Goal: Information Seeking & Learning: Check status

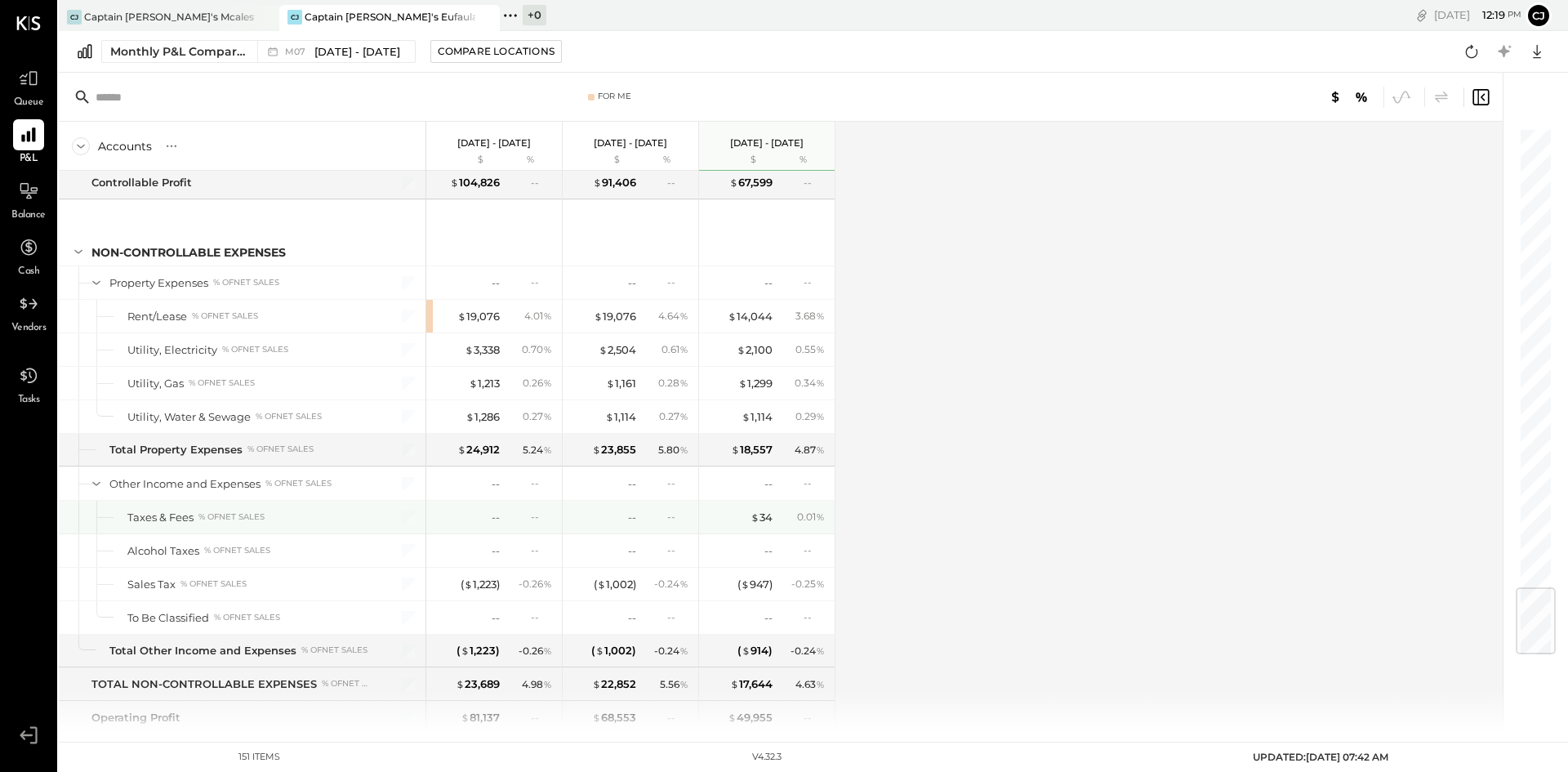
scroll to position [3896, 0]
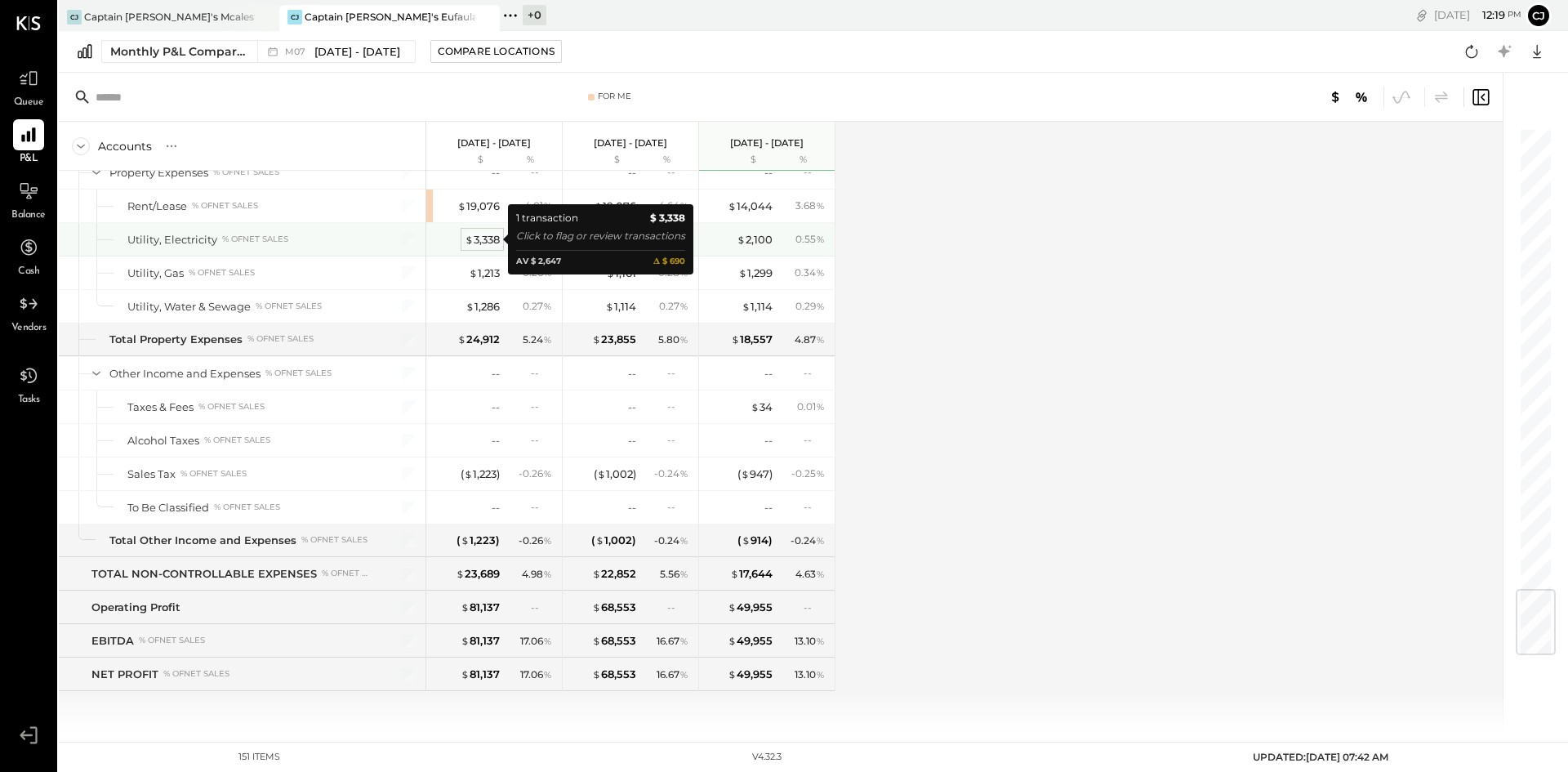
click at [485, 240] on div "$ 3,338" at bounding box center [482, 240] width 35 height 16
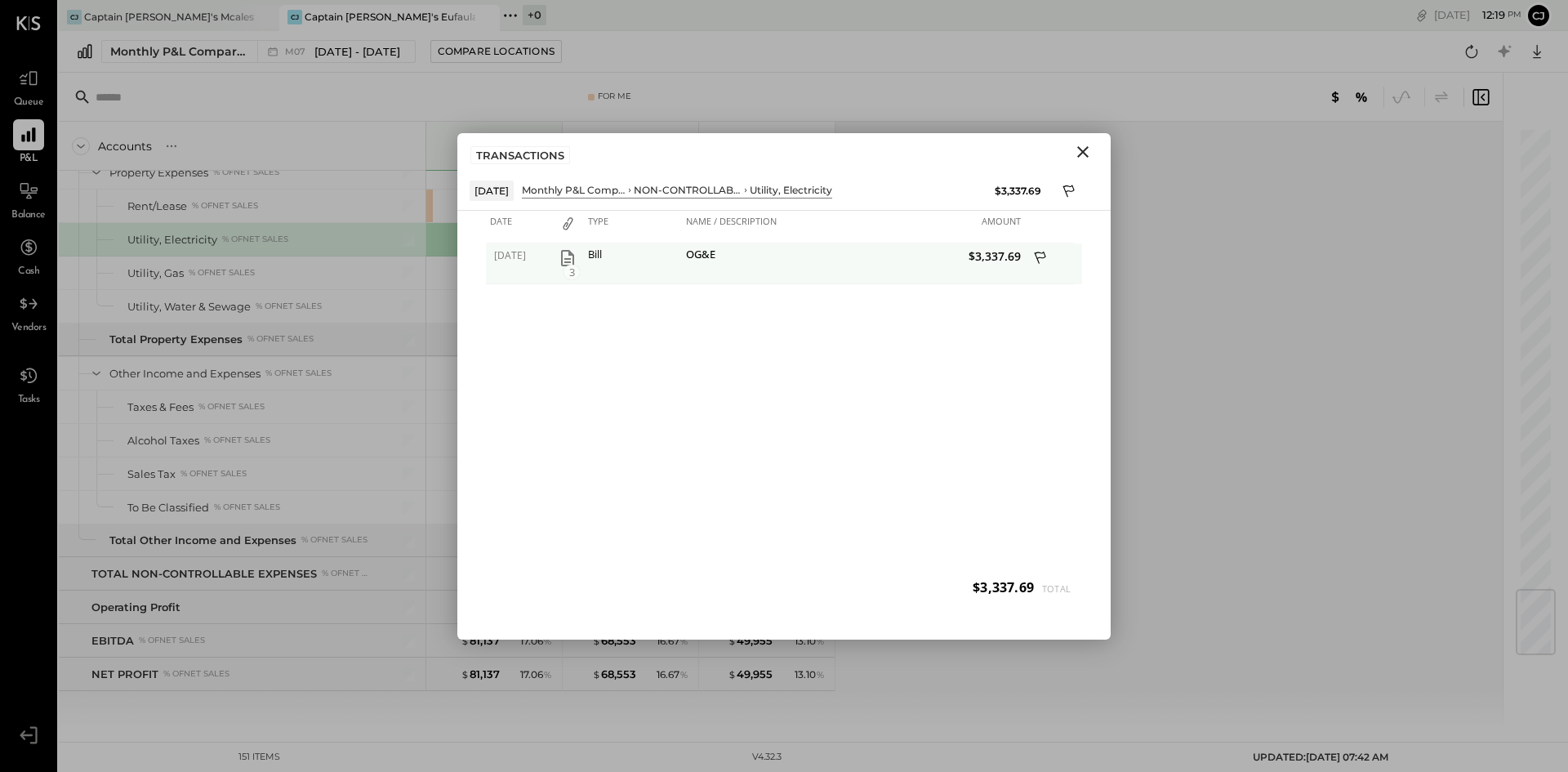
click at [562, 261] on icon "button" at bounding box center [568, 258] width 13 height 17
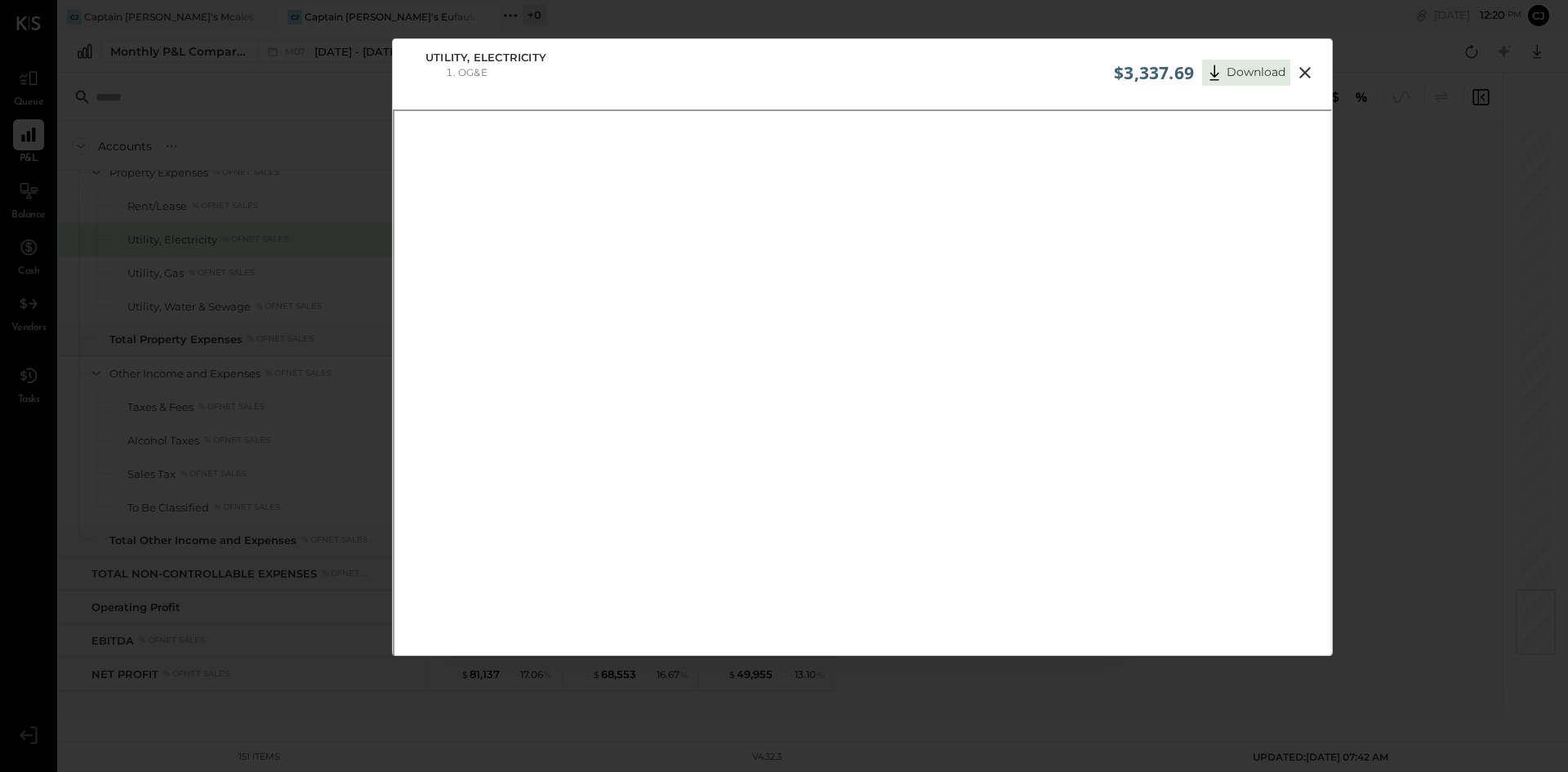
click at [1300, 71] on icon at bounding box center [1305, 72] width 19 height 19
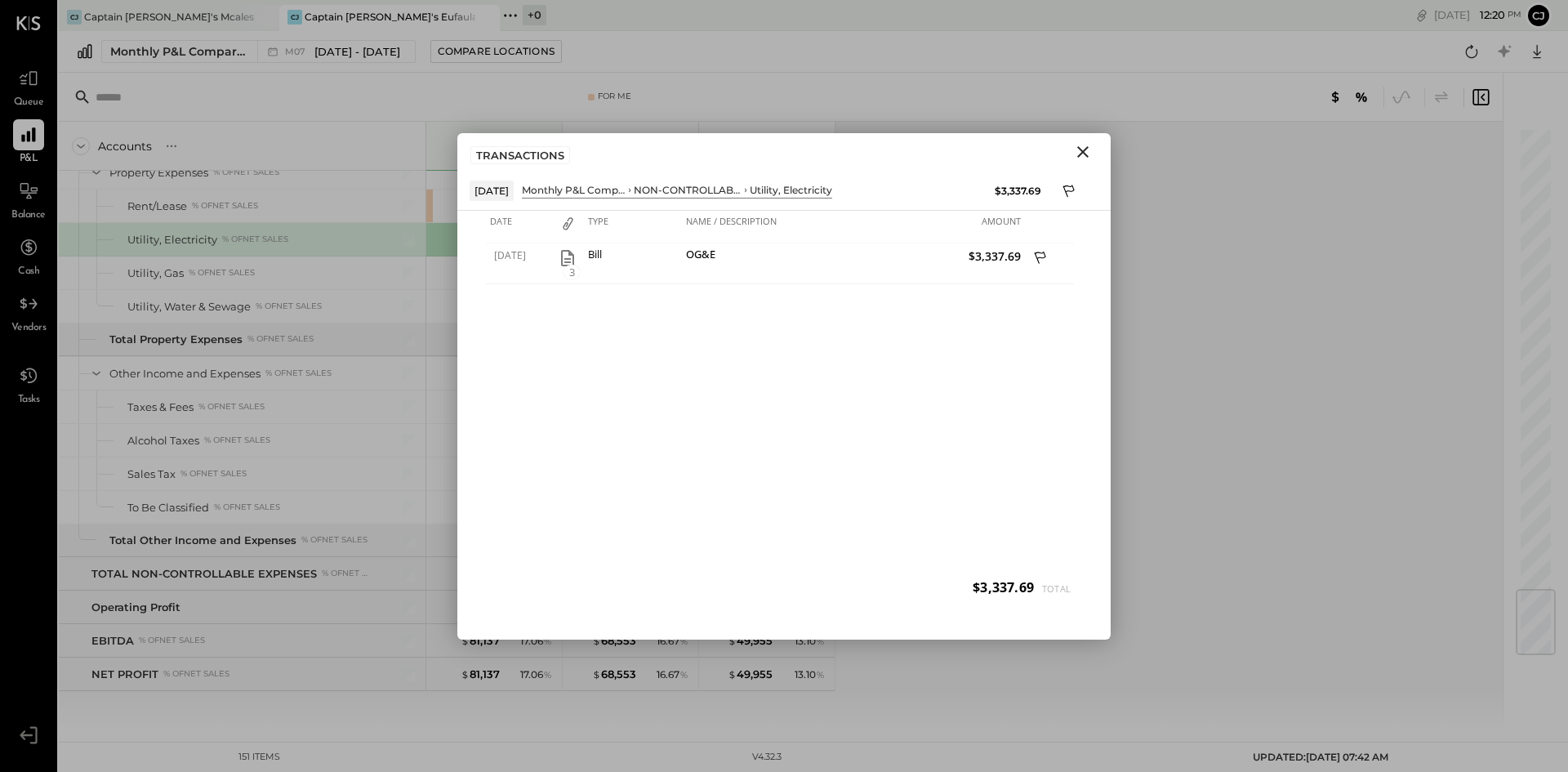
click at [1083, 149] on icon "Close" at bounding box center [1083, 152] width 19 height 19
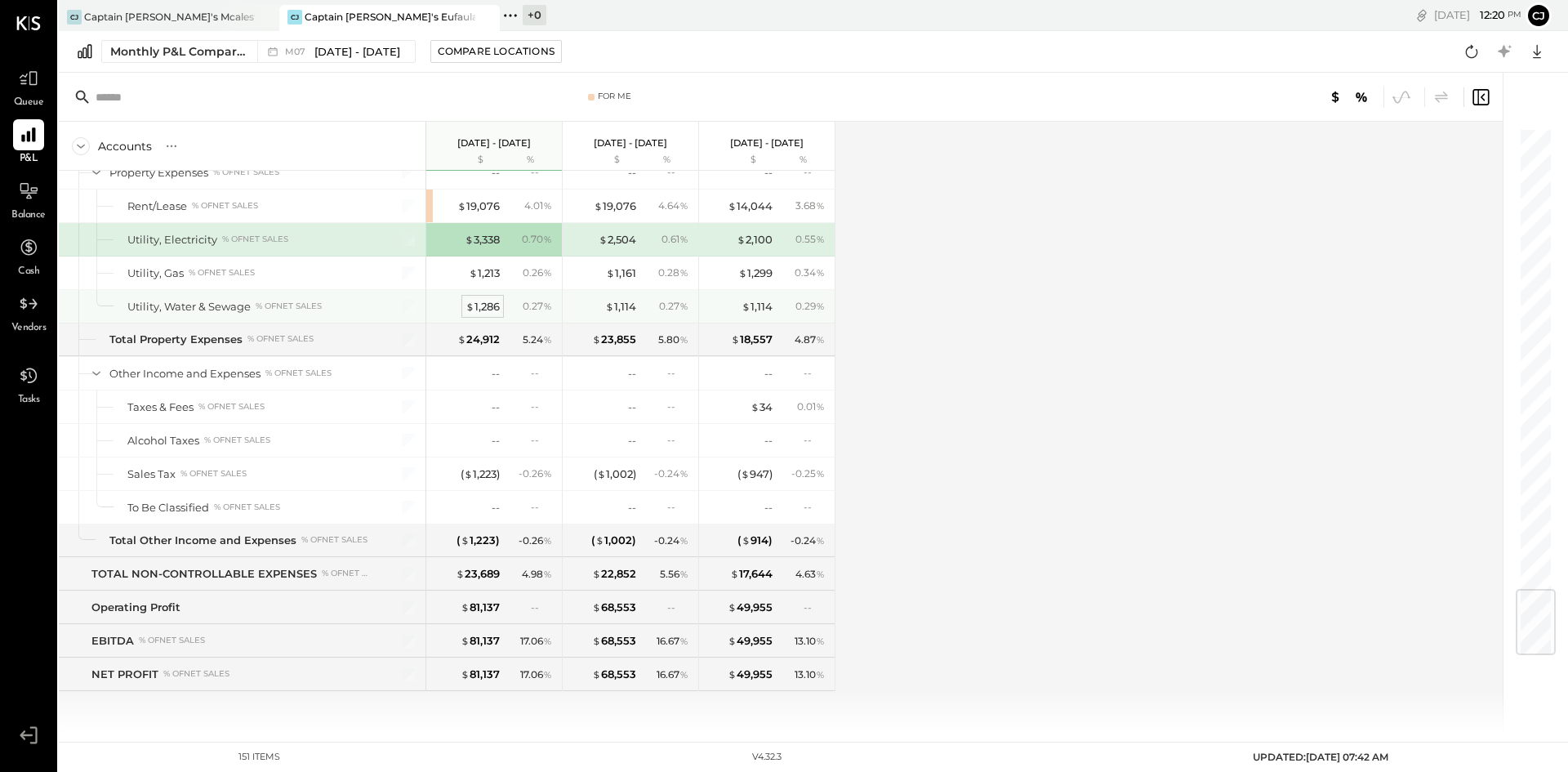
click at [492, 309] on div "$ 1,286" at bounding box center [482, 307] width 34 height 16
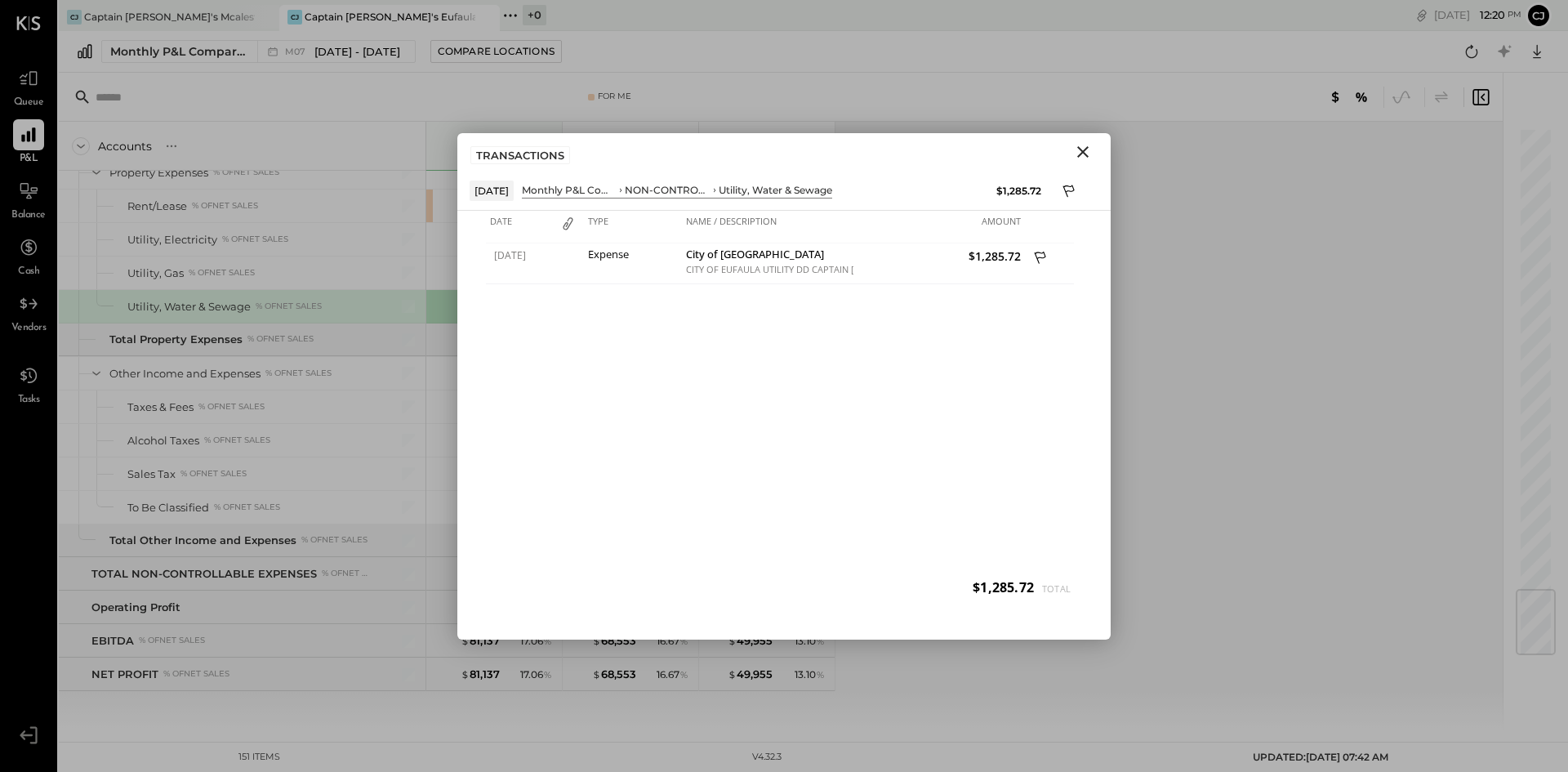
click at [1089, 155] on icon "Close" at bounding box center [1083, 152] width 19 height 19
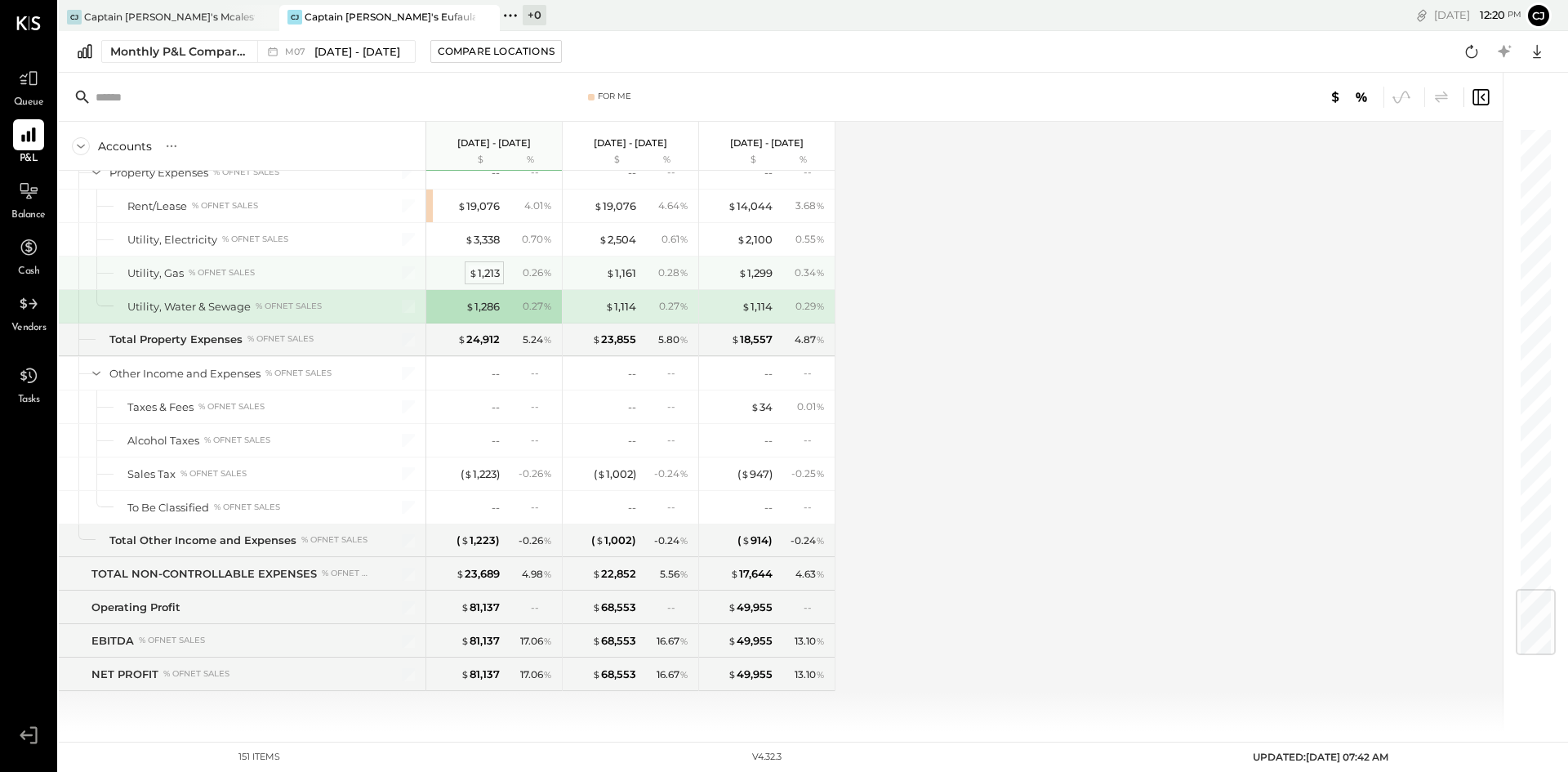
click at [486, 276] on div "$ 1,213" at bounding box center [484, 274] width 31 height 16
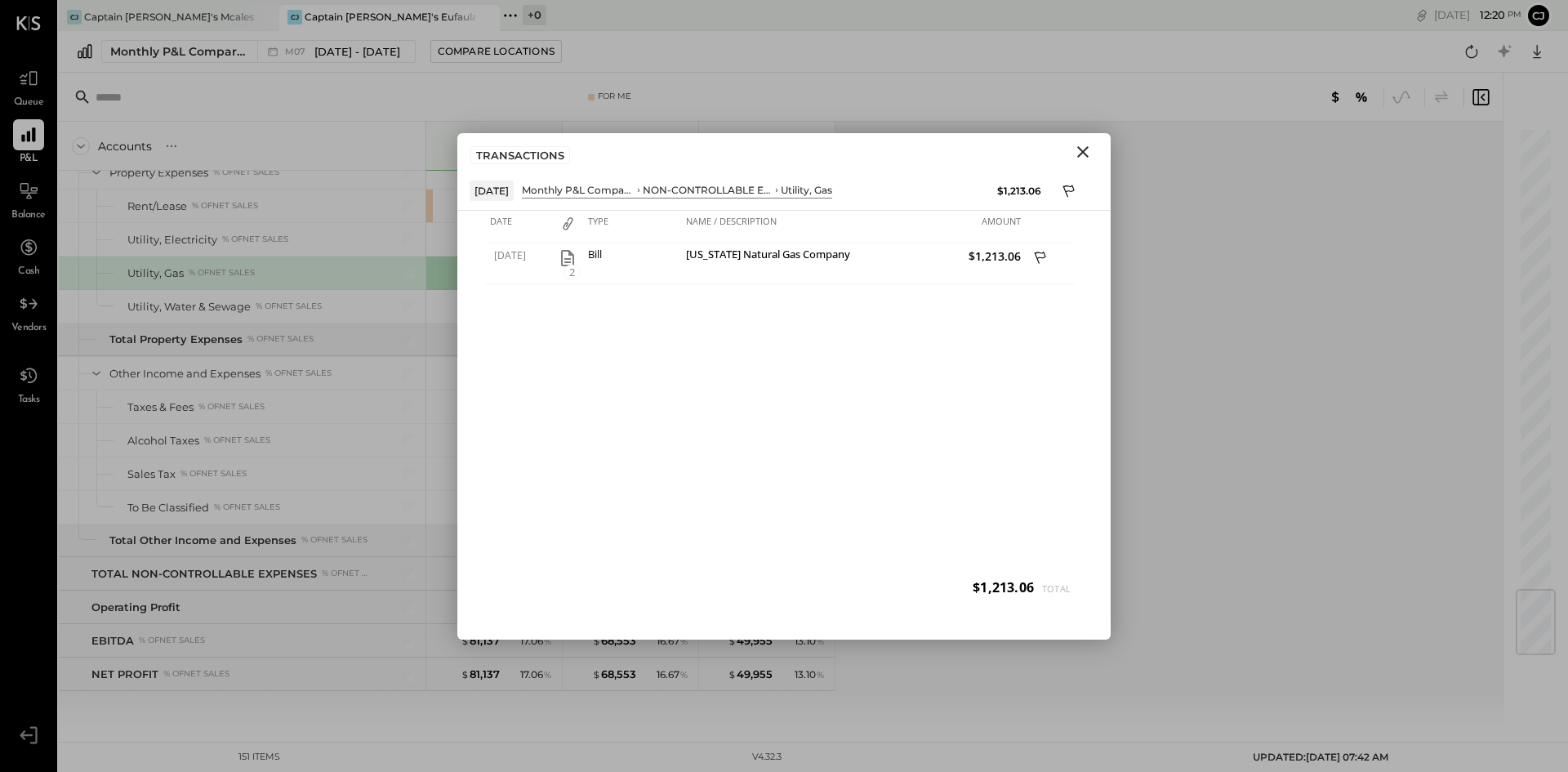
click at [1079, 150] on icon "Close" at bounding box center [1083, 152] width 19 height 19
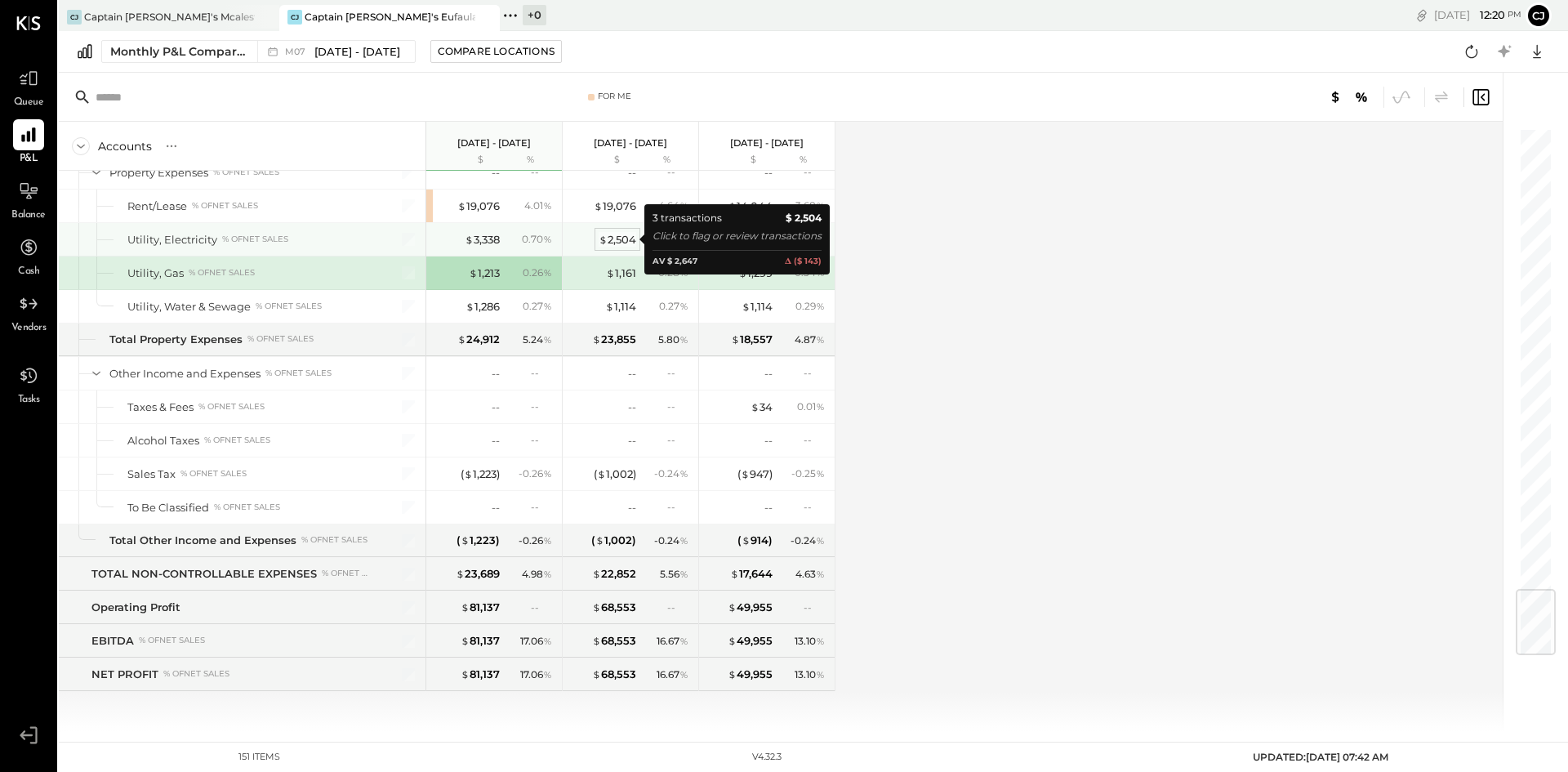
click at [607, 236] on div "$ 2,504" at bounding box center [617, 240] width 38 height 16
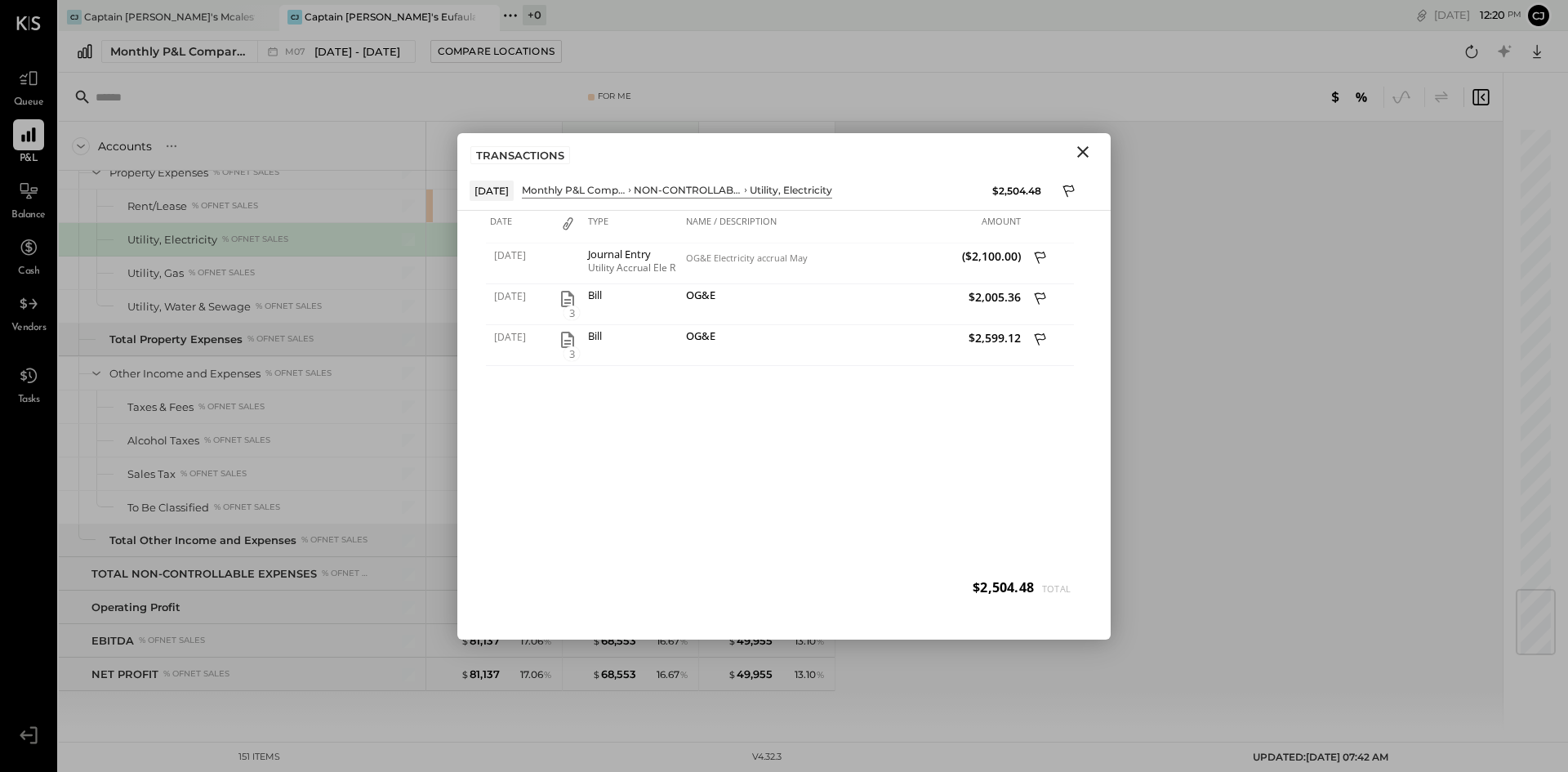
click at [1089, 148] on icon "Close" at bounding box center [1083, 152] width 19 height 19
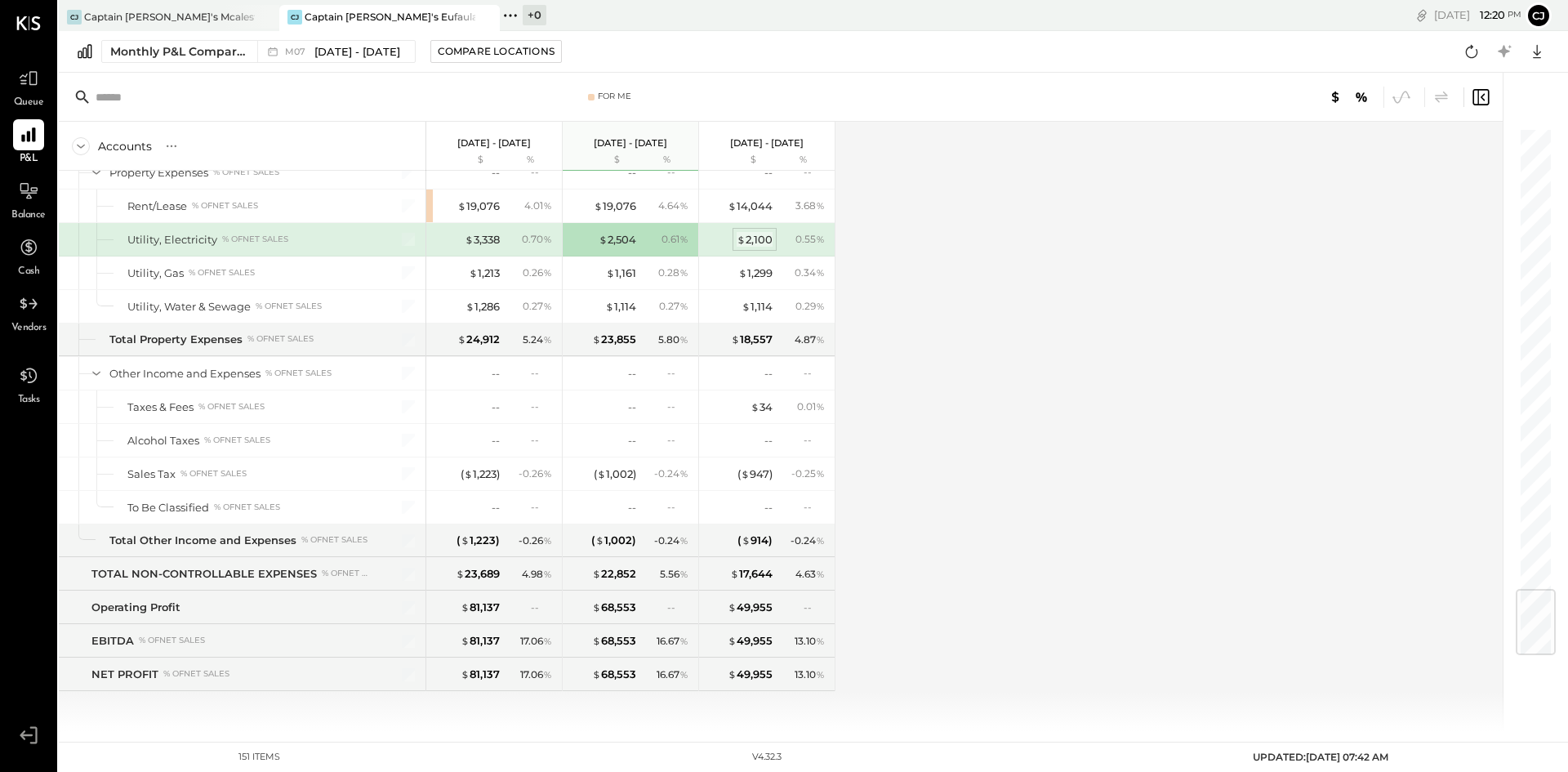
click at [749, 238] on div "$ 2,100" at bounding box center [755, 240] width 36 height 16
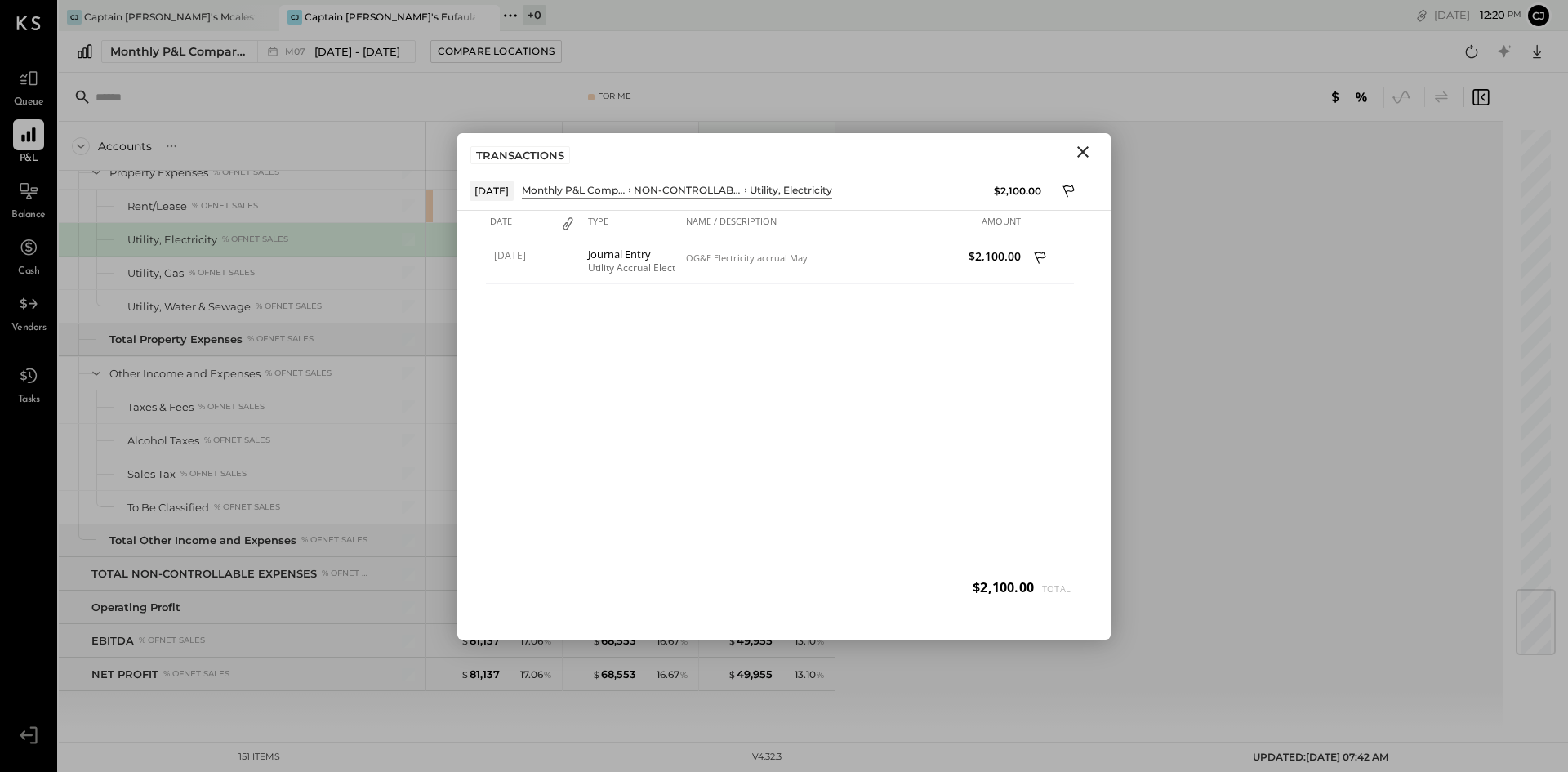
click at [1083, 148] on icon "Close" at bounding box center [1083, 152] width 19 height 19
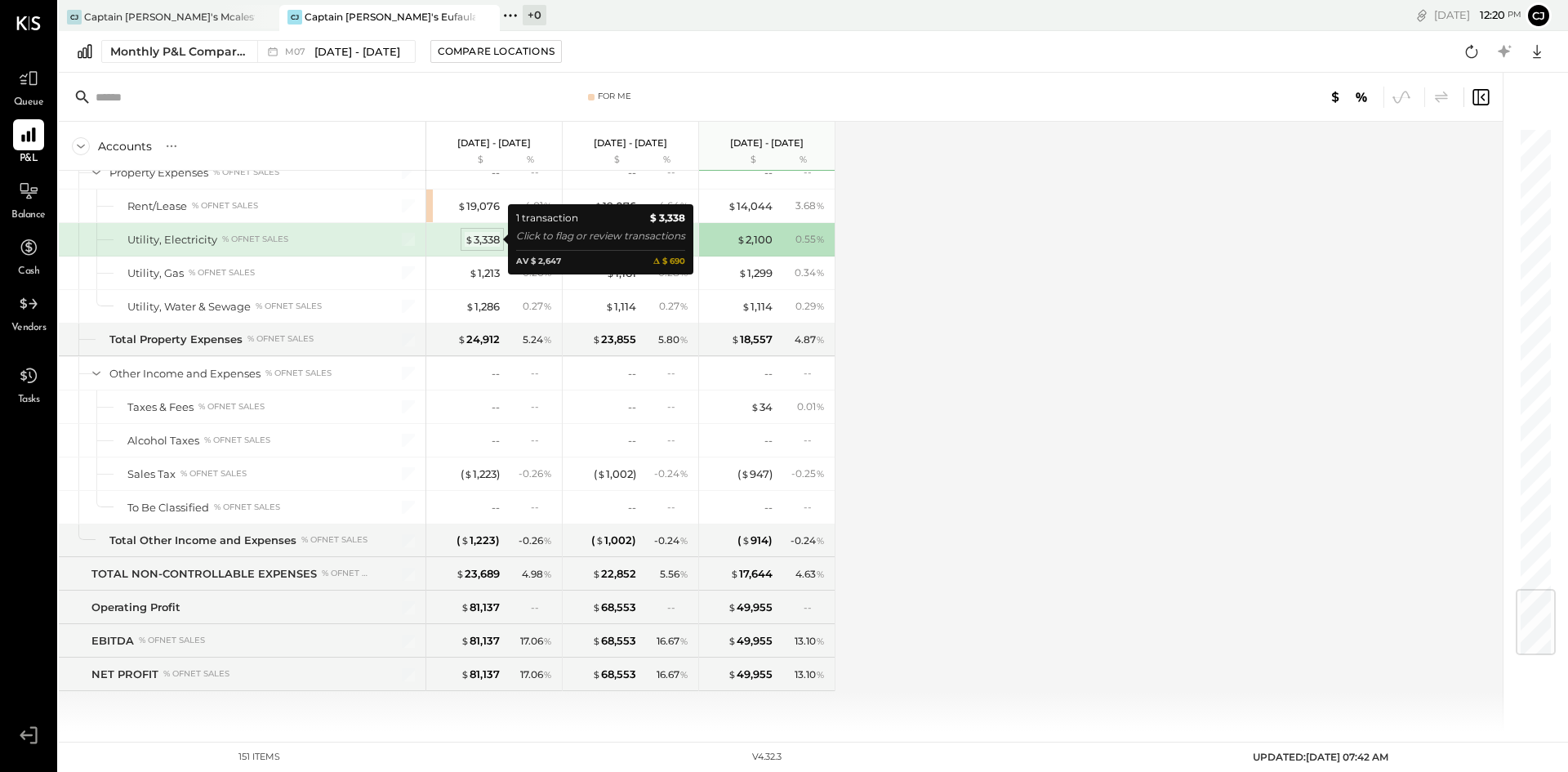
click at [486, 246] on div "$ 3,338" at bounding box center [482, 240] width 35 height 16
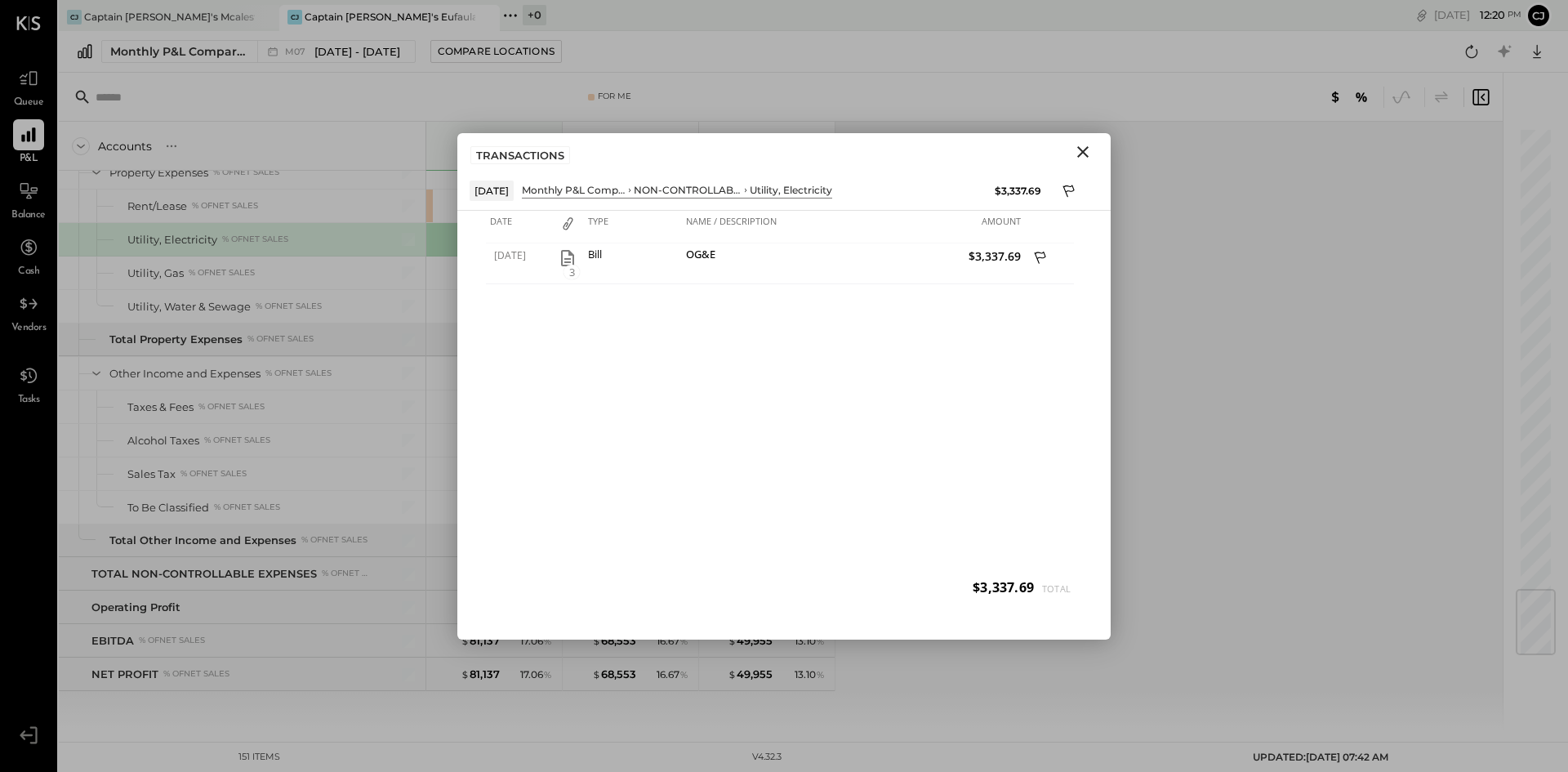
click at [1084, 151] on icon "Close" at bounding box center [1082, 152] width 11 height 11
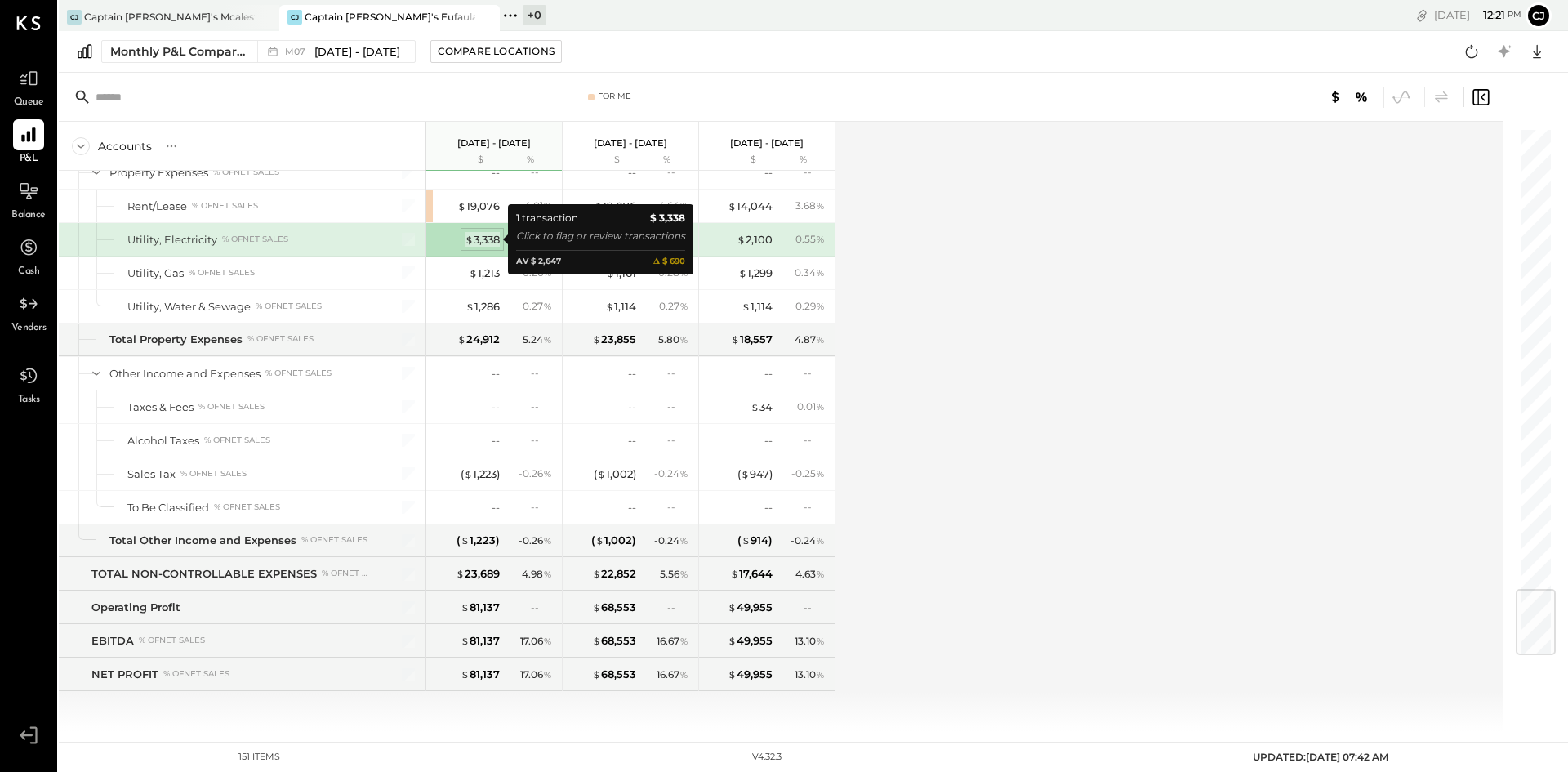
click at [477, 239] on div "$ 3,338" at bounding box center [482, 240] width 35 height 16
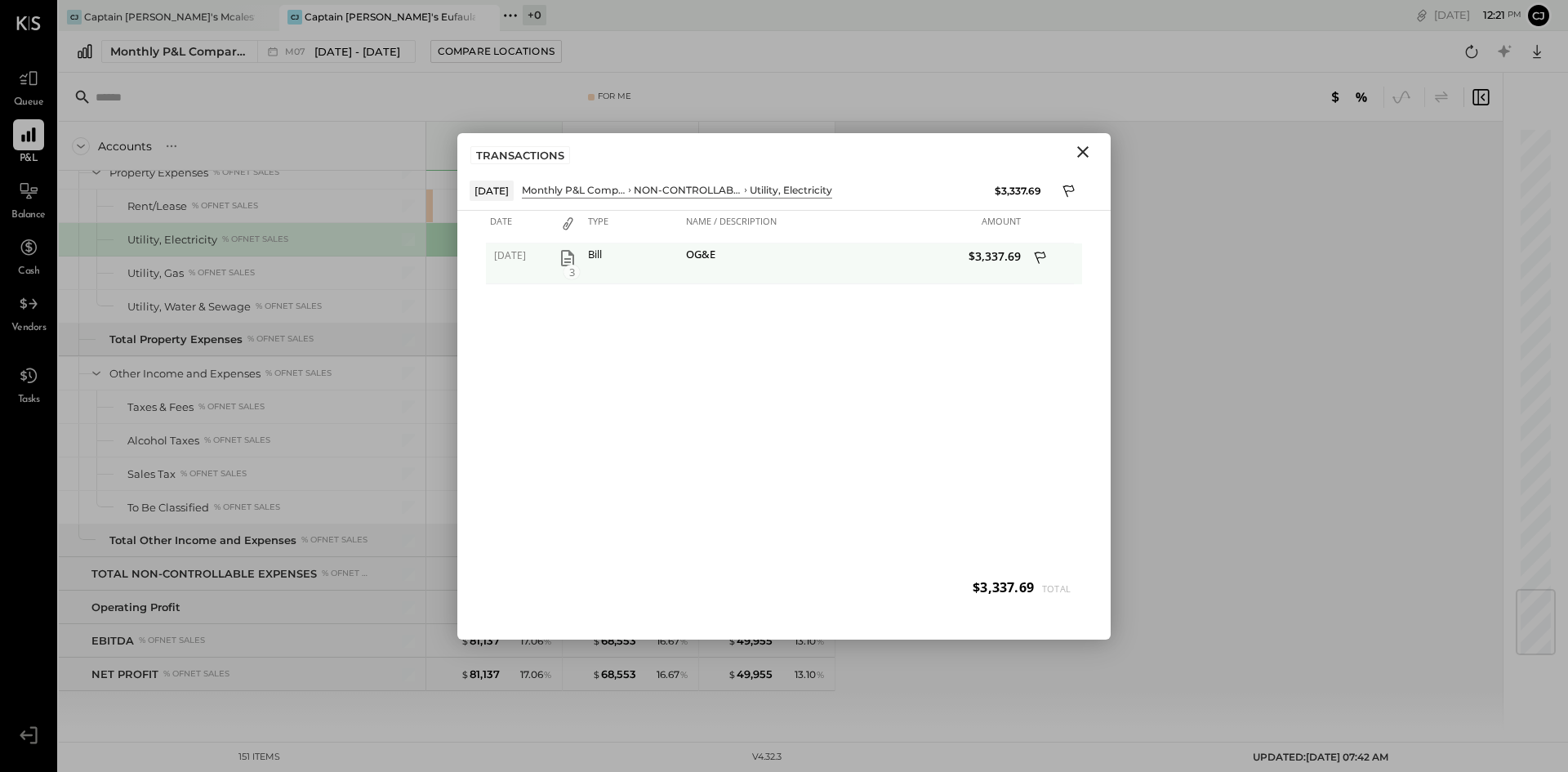
click at [573, 265] on span "3" at bounding box center [571, 272] width 17 height 15
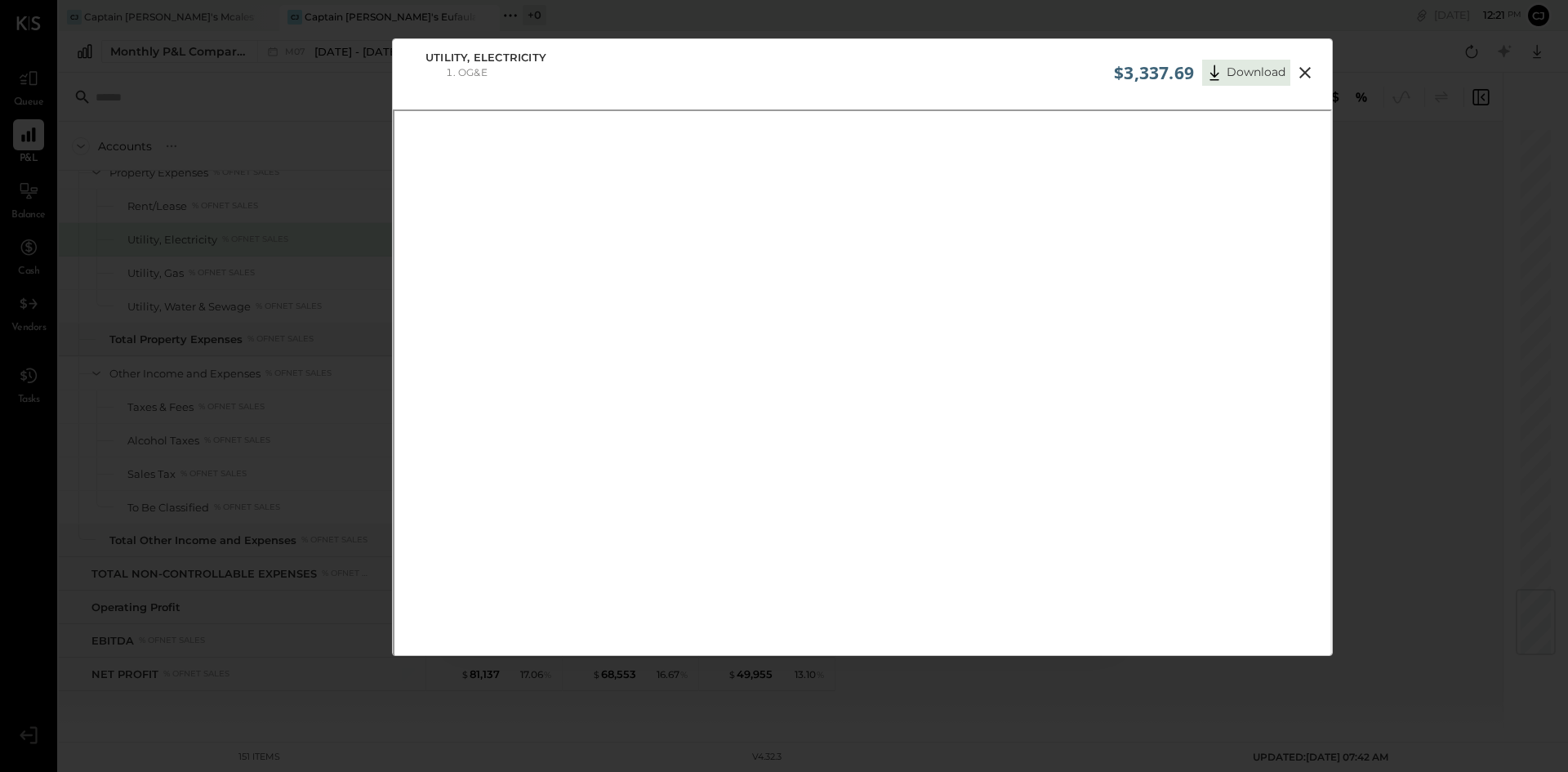
click at [1297, 71] on icon at bounding box center [1305, 72] width 19 height 19
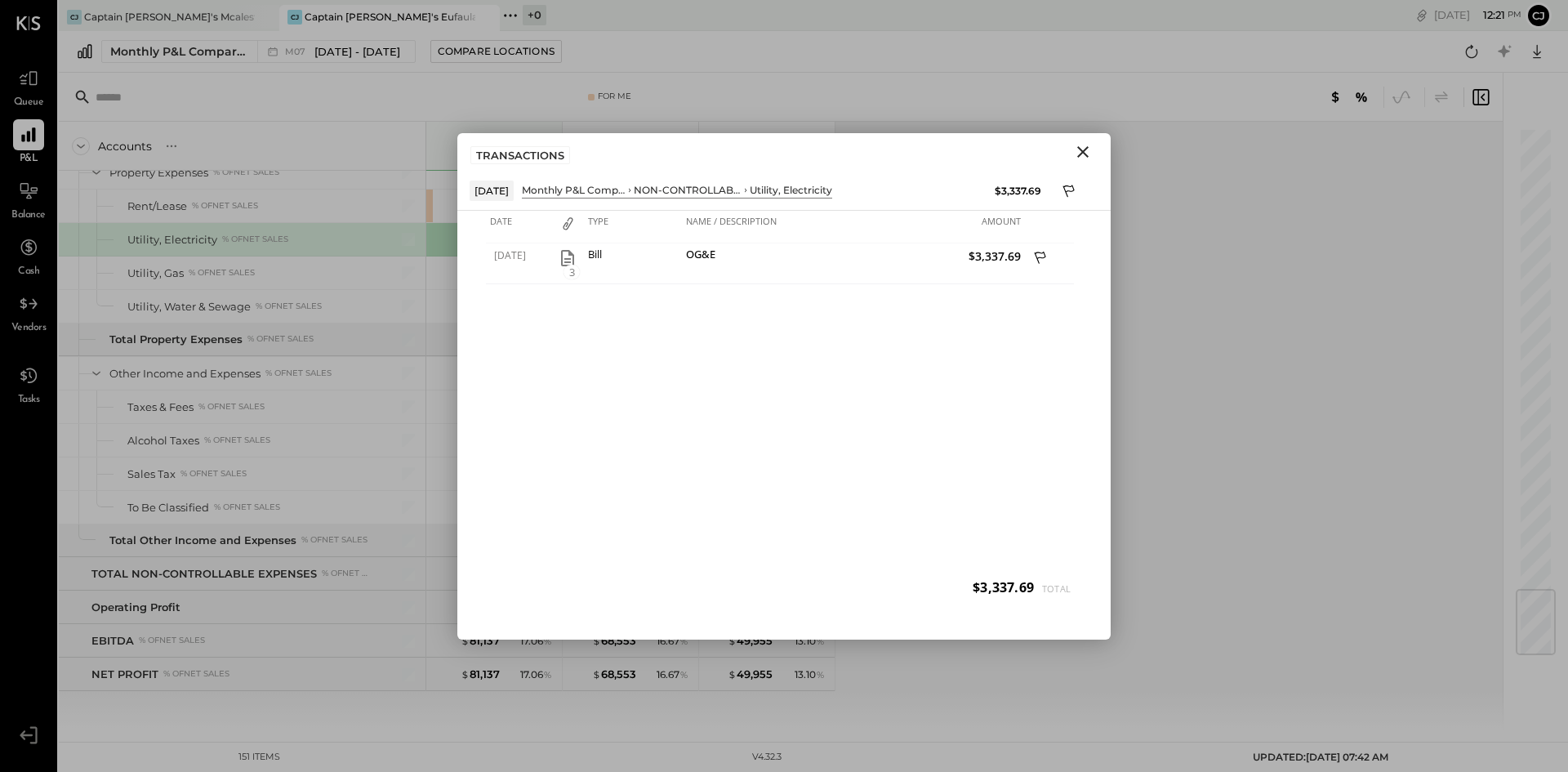
click at [1078, 148] on icon "Close" at bounding box center [1082, 152] width 11 height 11
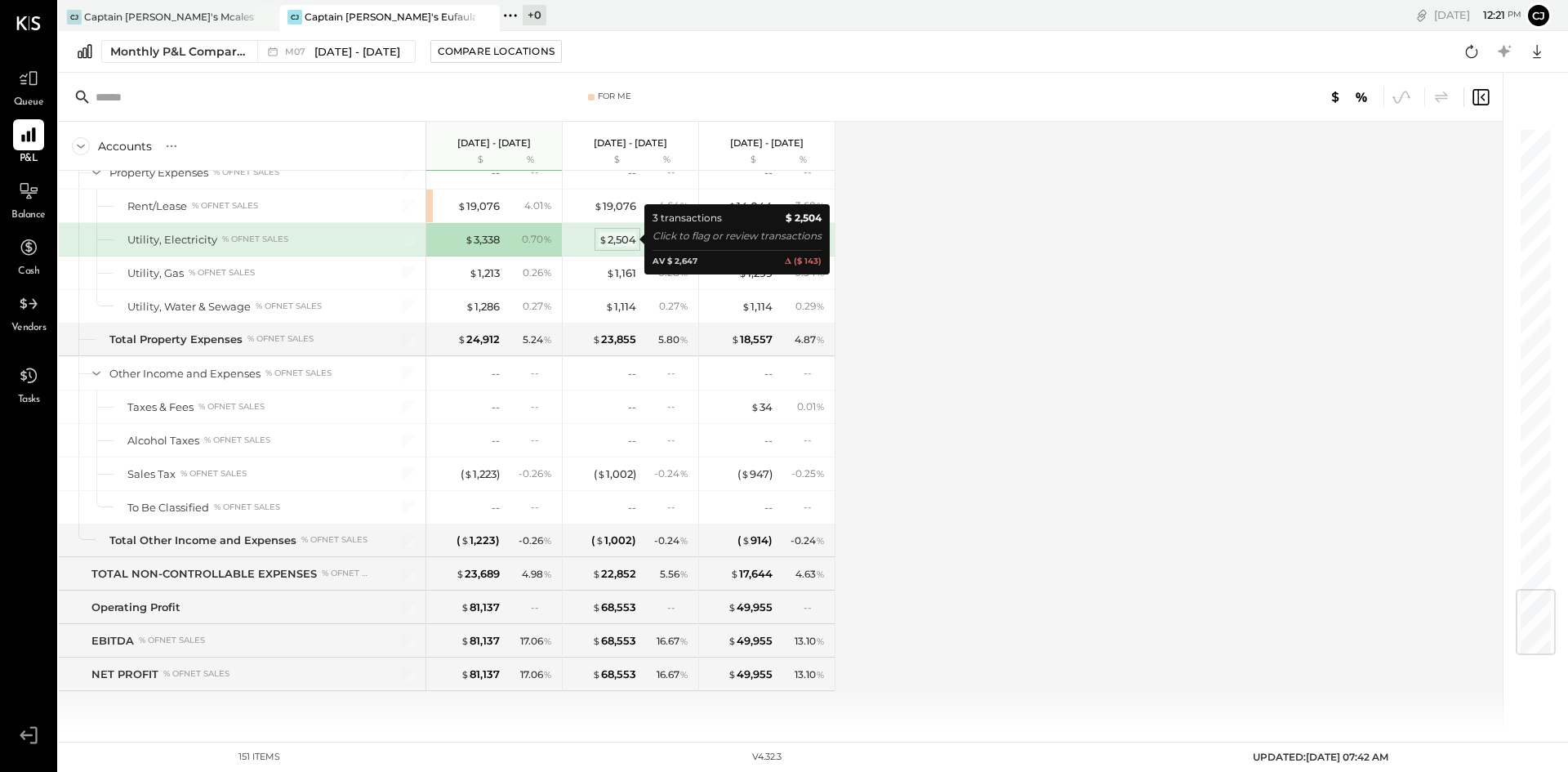
click at [605, 235] on span "$" at bounding box center [603, 239] width 9 height 13
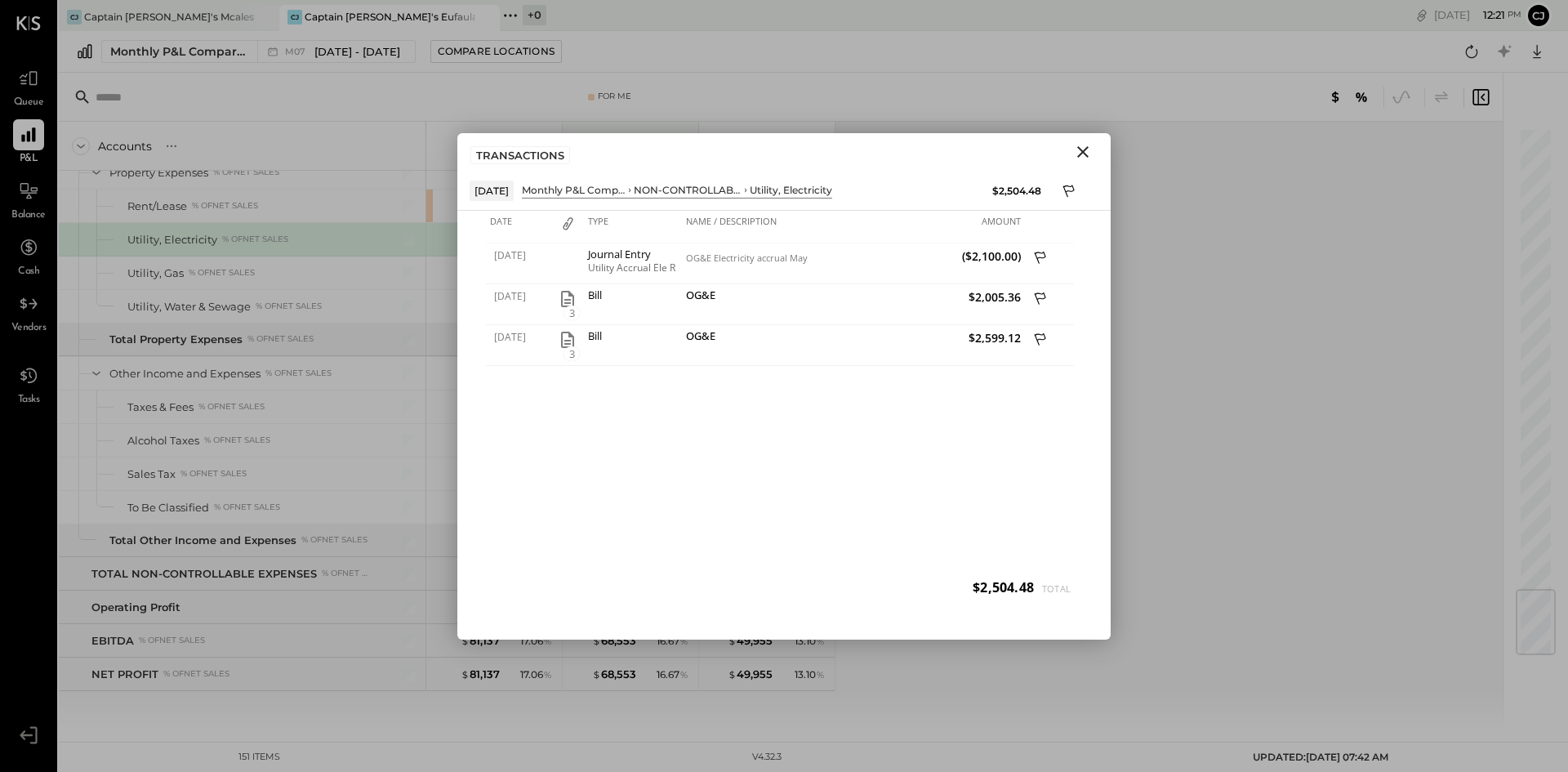
click at [1084, 151] on icon "Close" at bounding box center [1082, 152] width 11 height 11
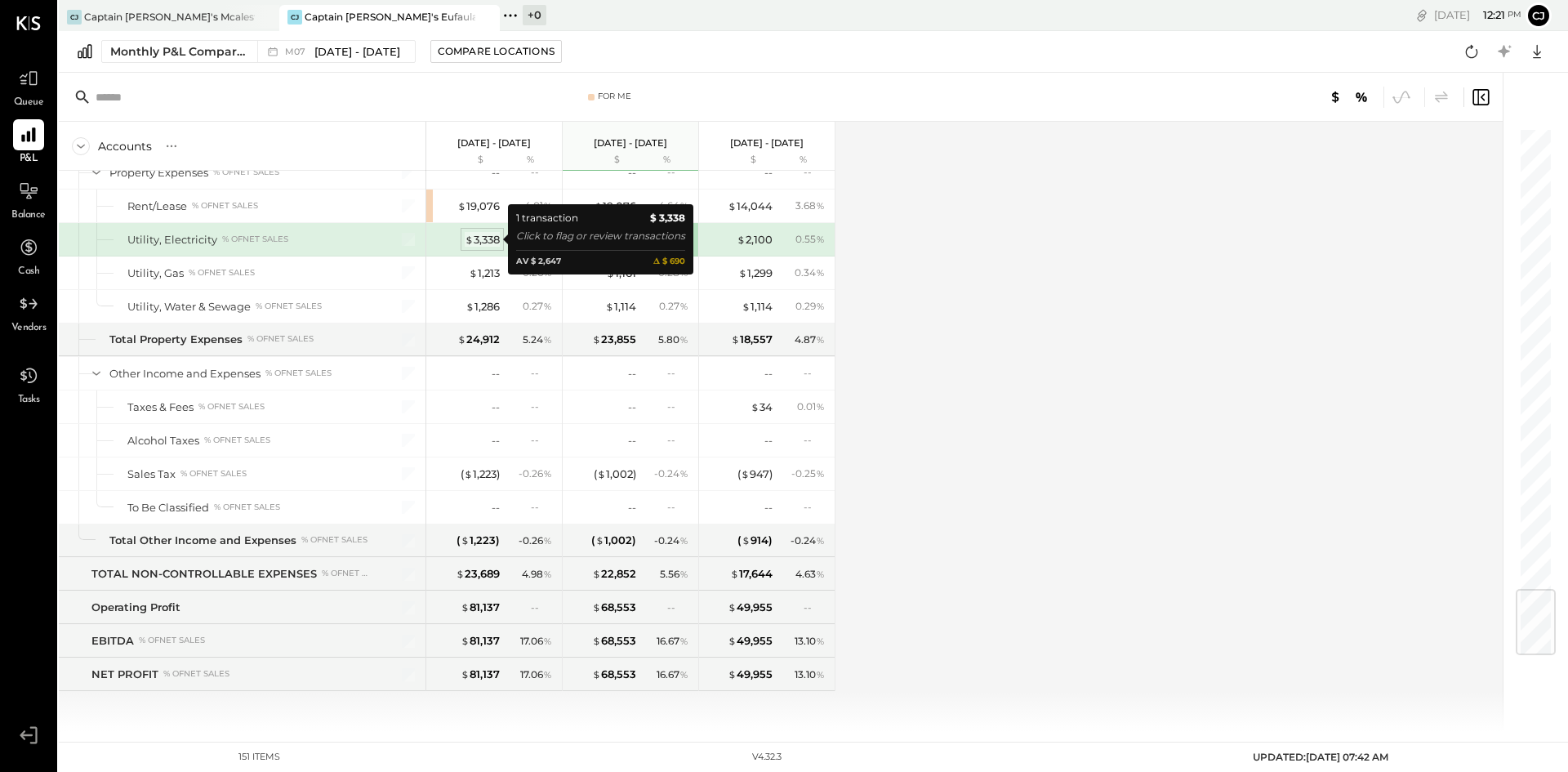
click at [497, 235] on div "$ 3,338" at bounding box center [482, 240] width 35 height 16
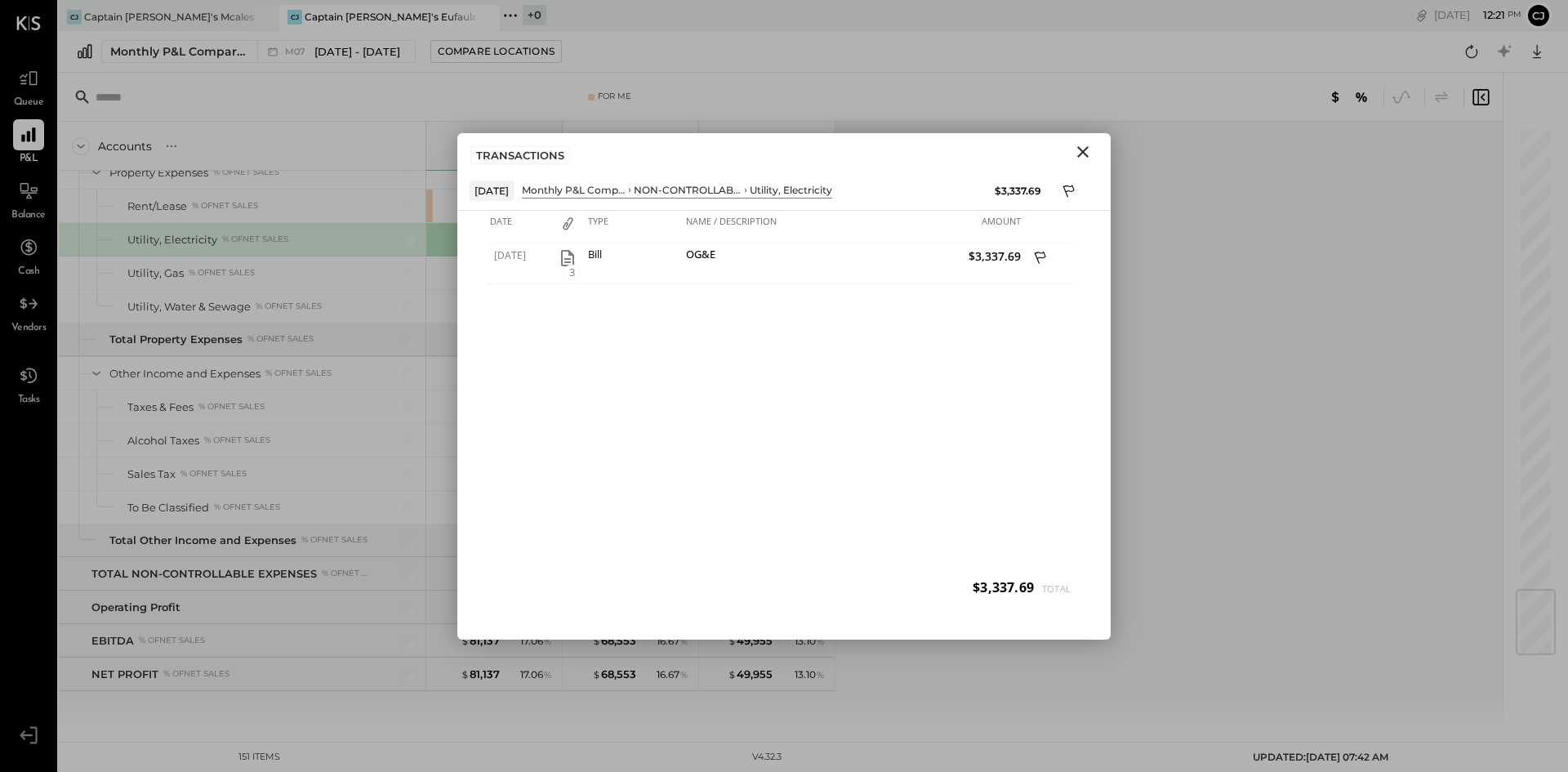
click at [1089, 151] on icon "Close" at bounding box center [1083, 152] width 19 height 19
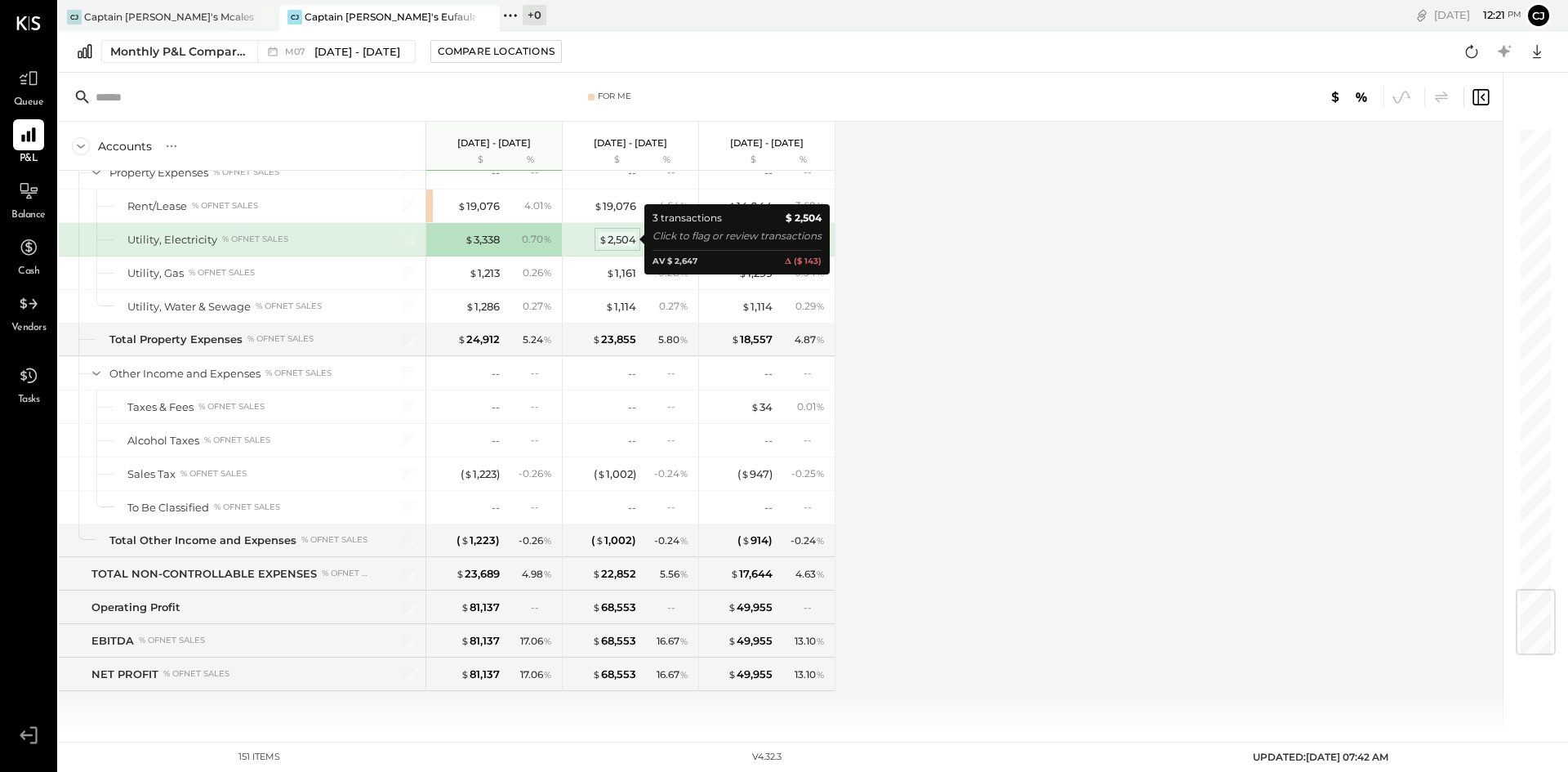
click at [620, 233] on div "$ 2,504" at bounding box center [617, 240] width 38 height 16
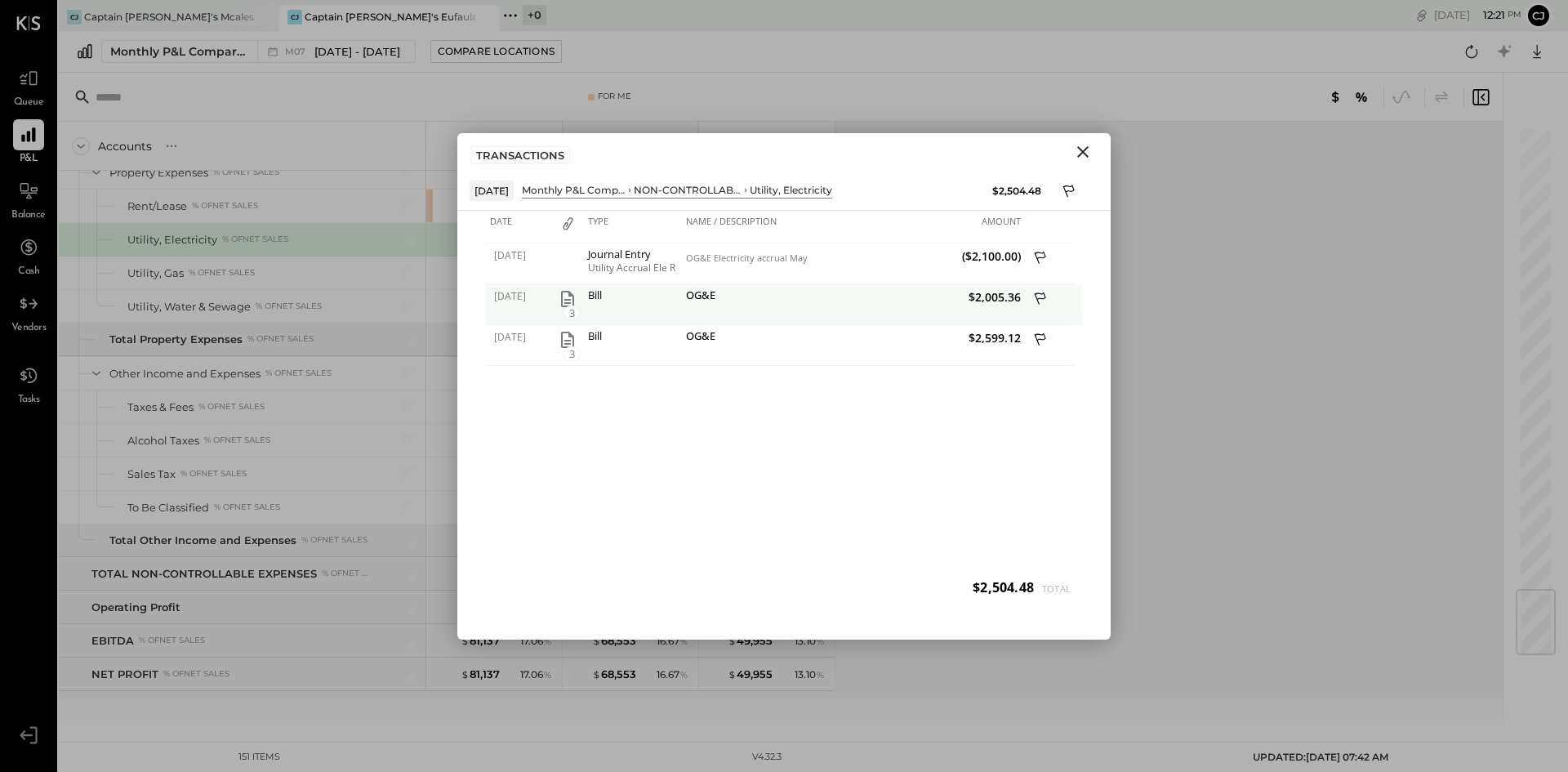
click at [566, 307] on span "3" at bounding box center [571, 313] width 17 height 15
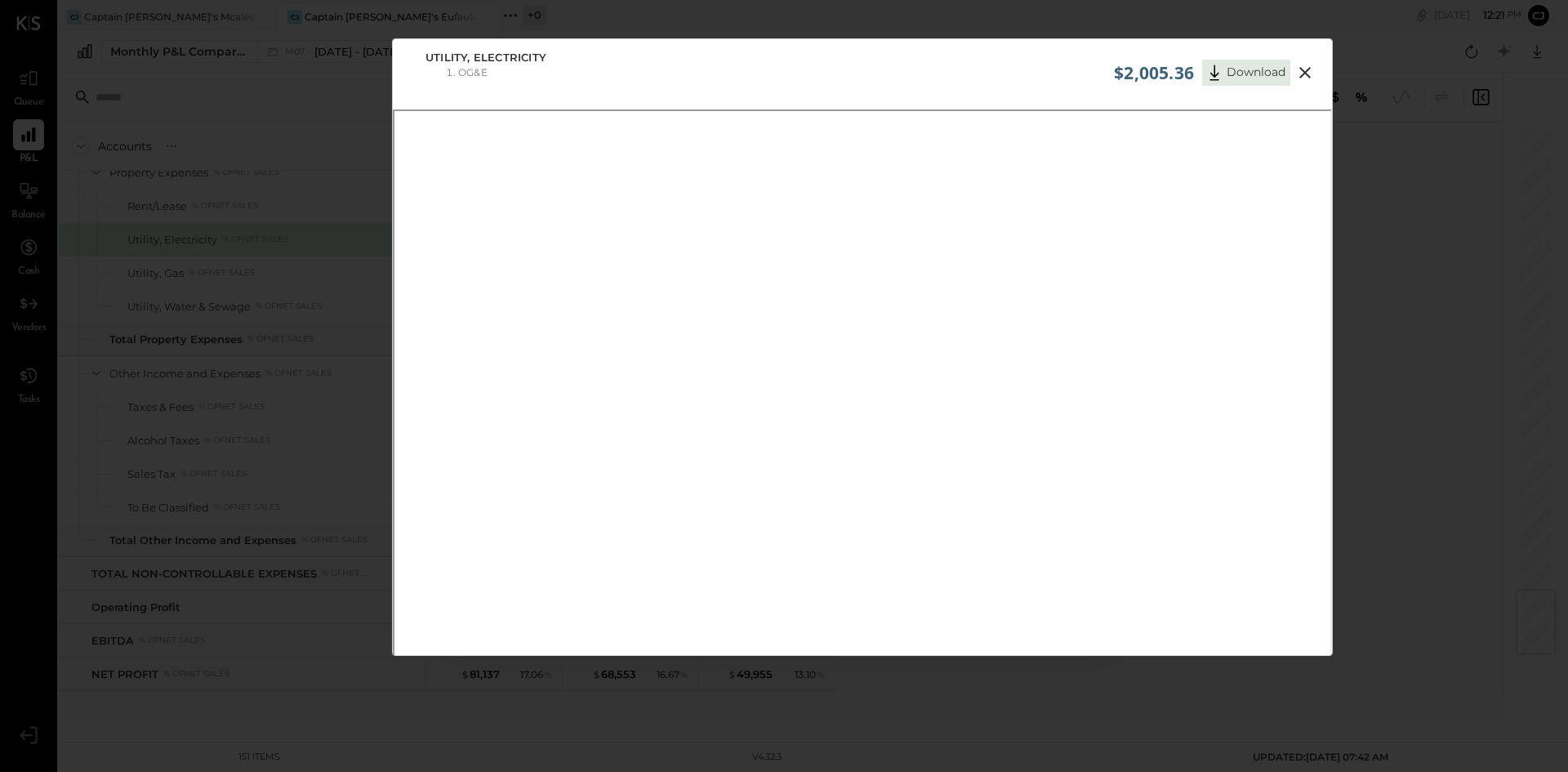
click at [1308, 71] on icon at bounding box center [1305, 72] width 19 height 19
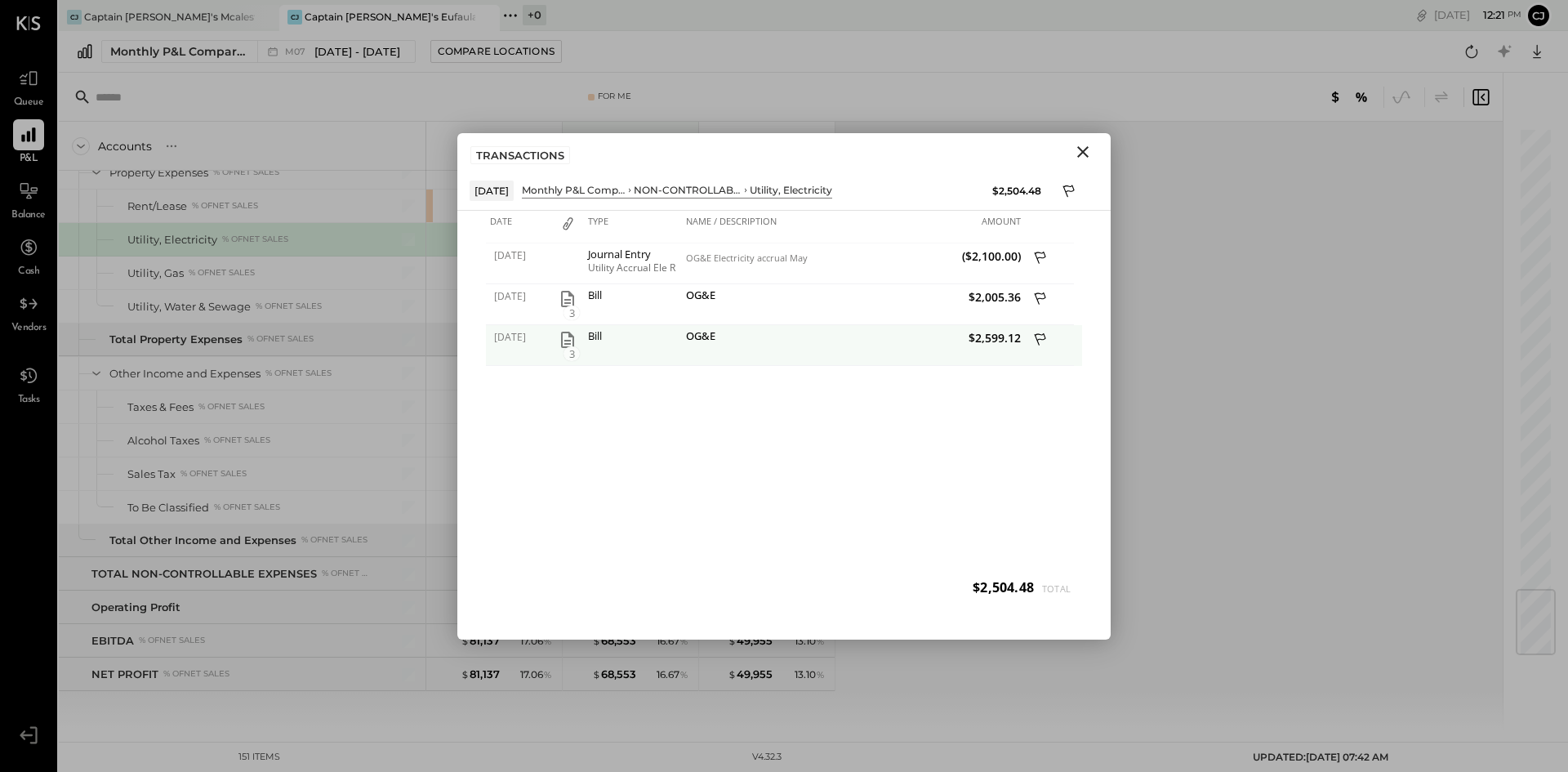
click at [566, 350] on span "3" at bounding box center [571, 353] width 17 height 15
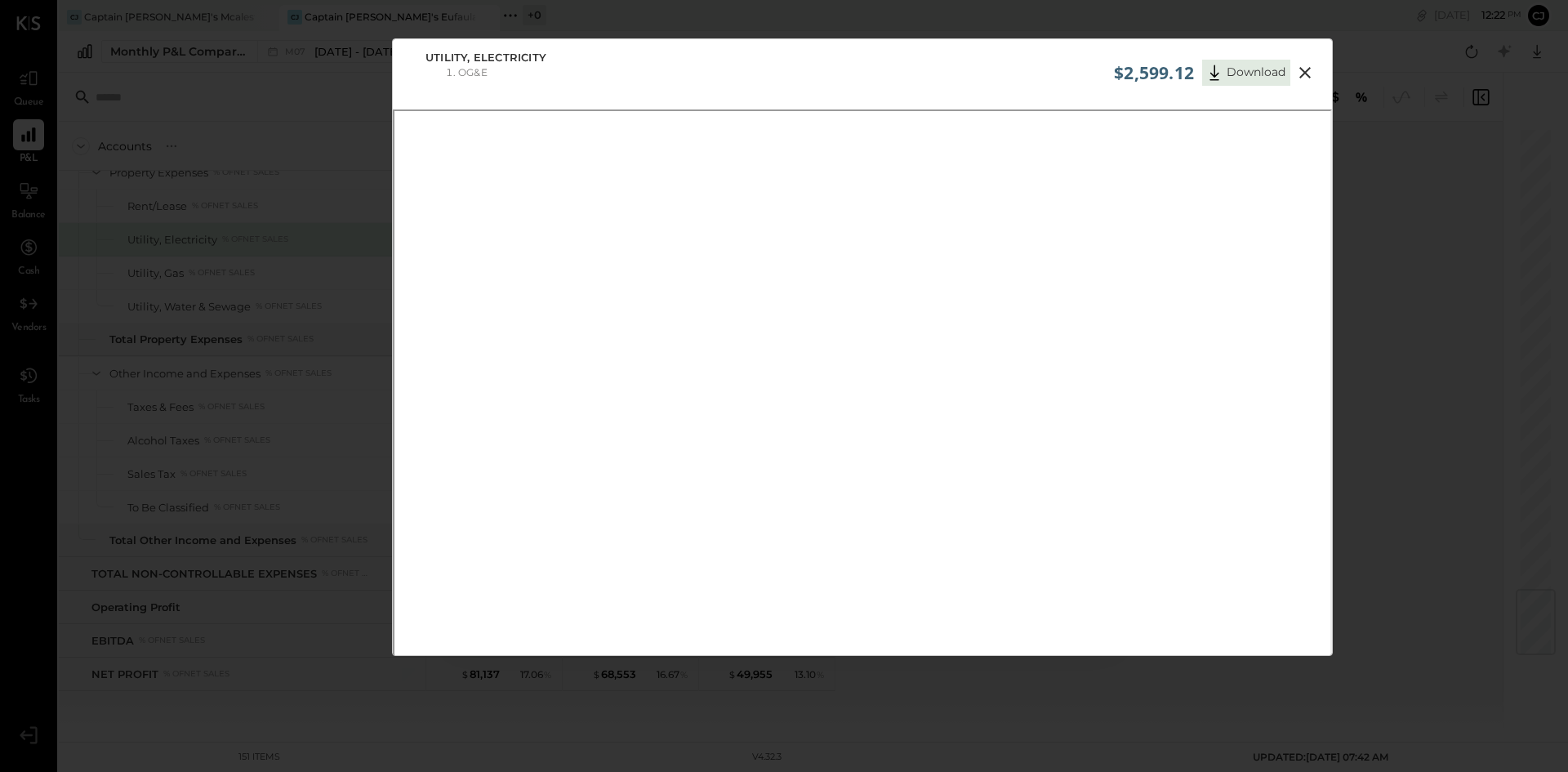
click at [1307, 78] on icon at bounding box center [1305, 72] width 19 height 19
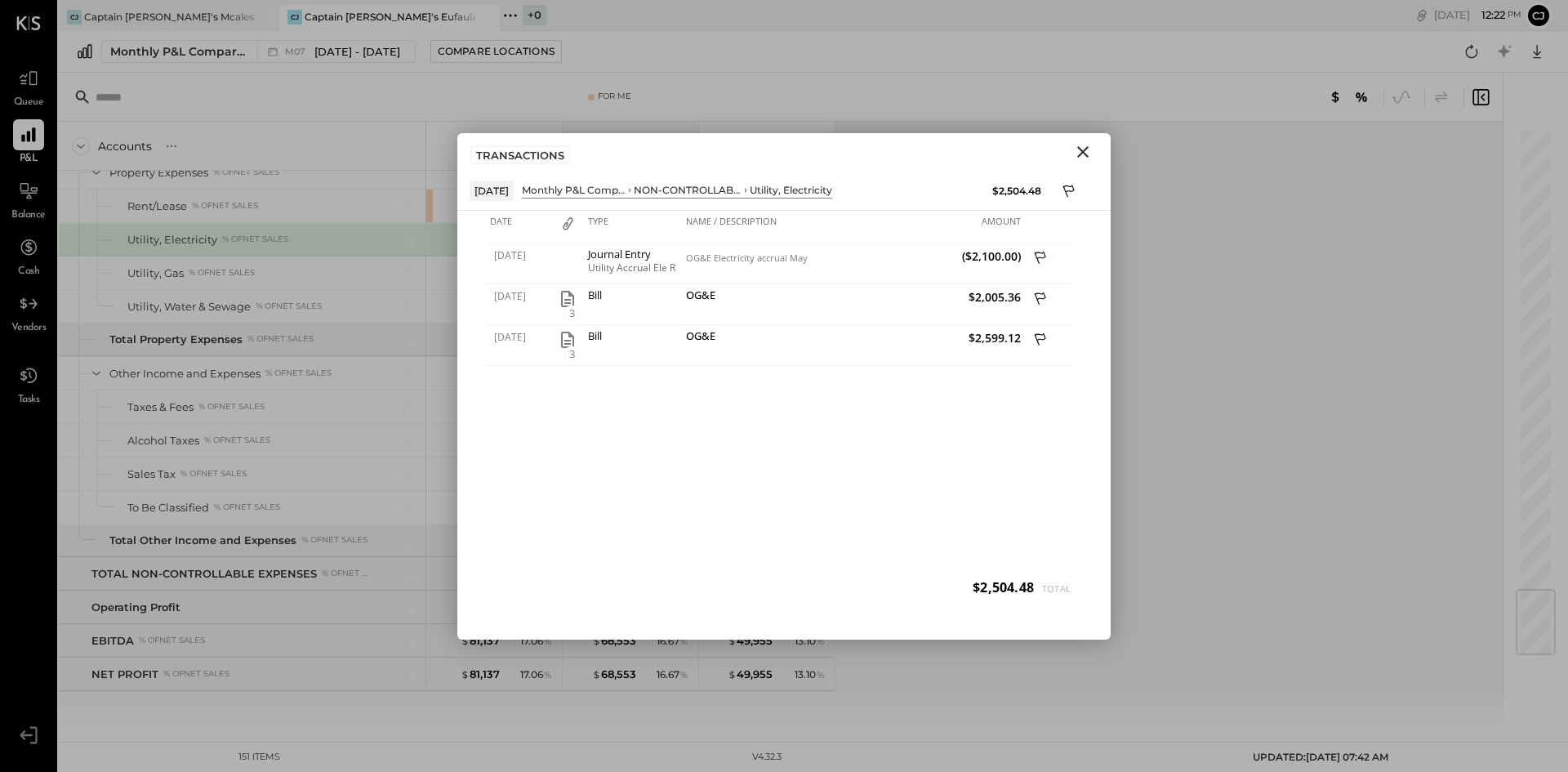
click at [1075, 150] on icon "Close" at bounding box center [1083, 152] width 19 height 19
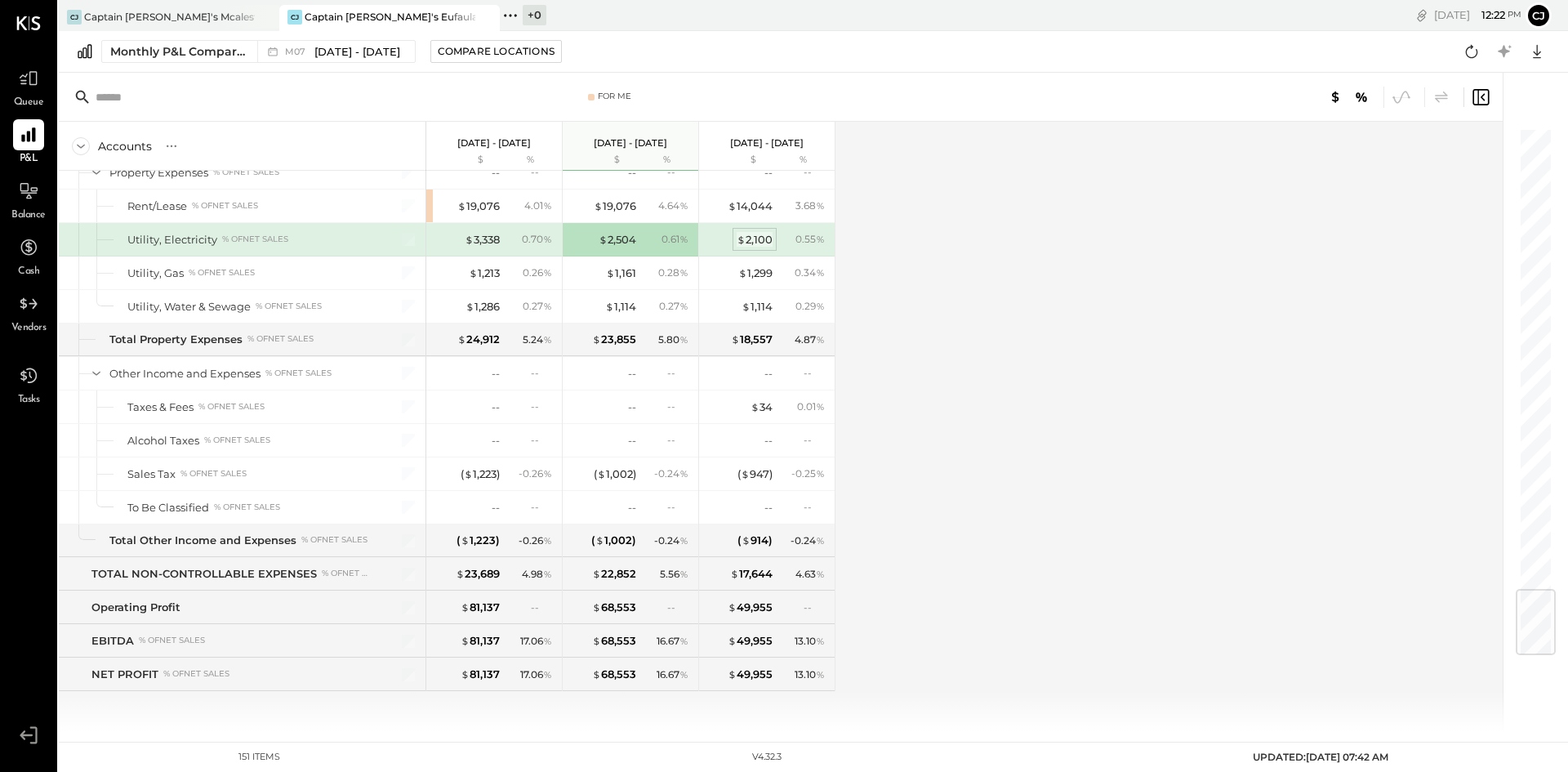
click at [750, 232] on div "$ 2,100" at bounding box center [755, 240] width 36 height 16
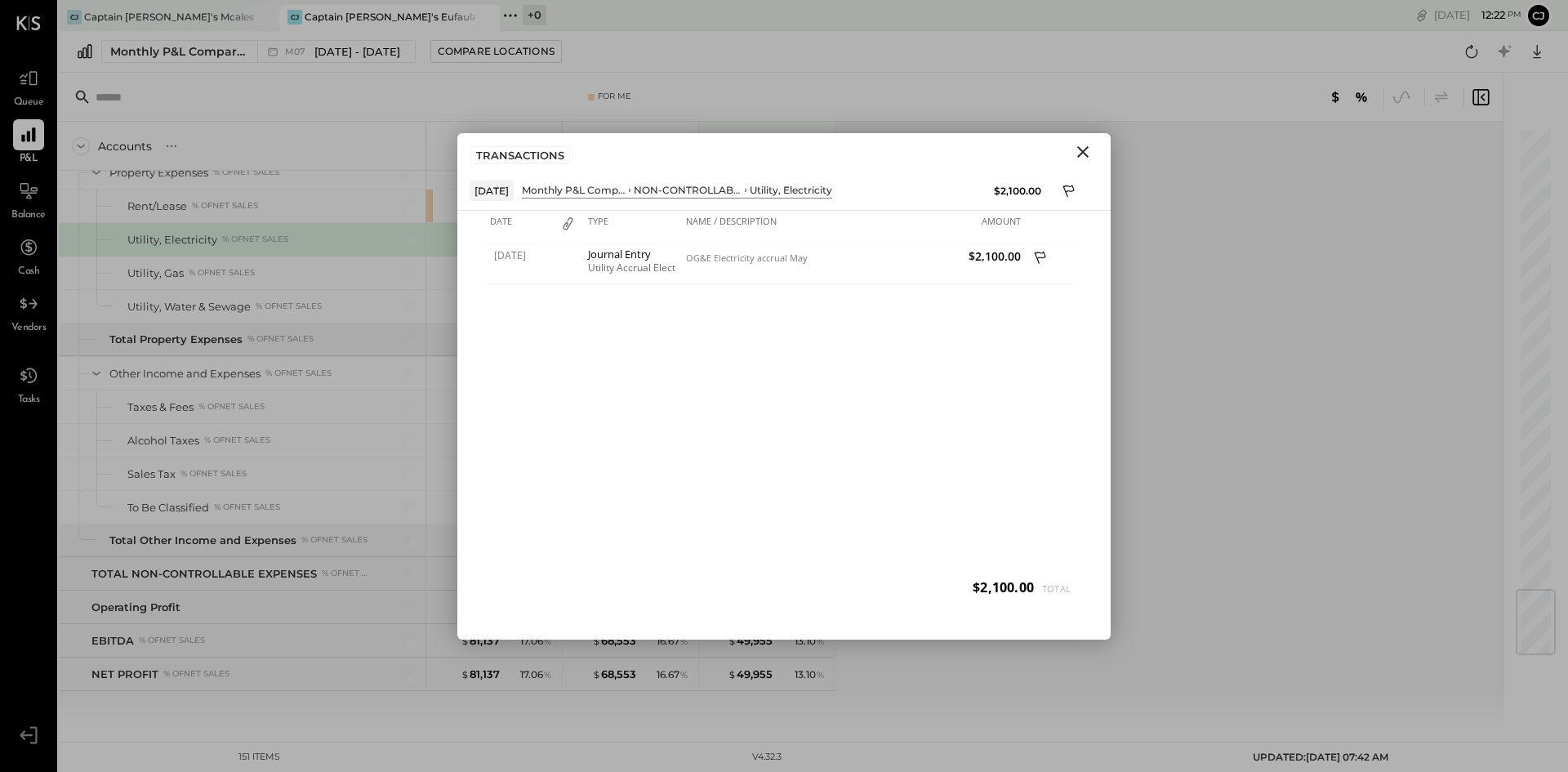
click at [1077, 153] on icon "Close" at bounding box center [1083, 152] width 19 height 19
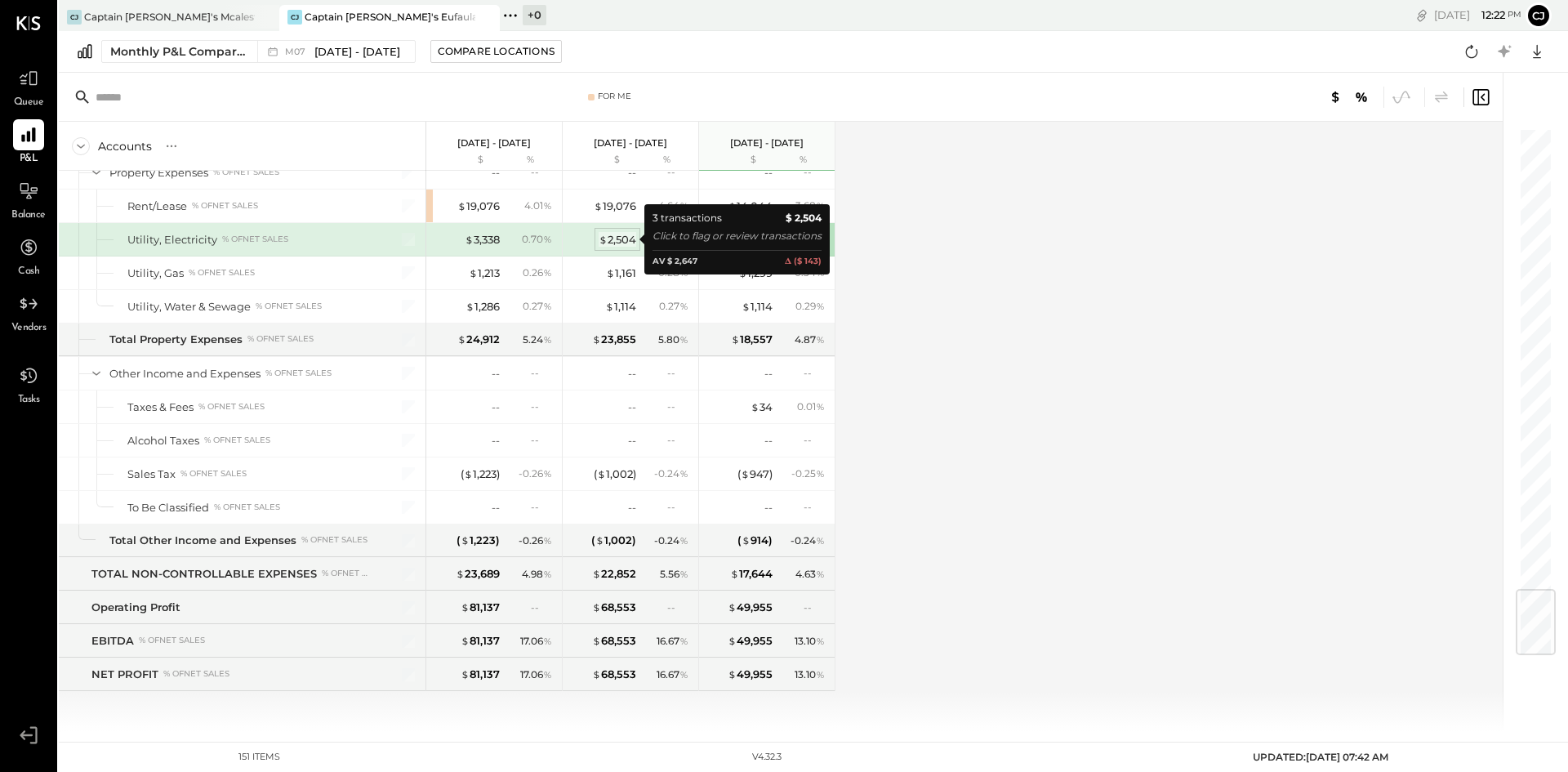
click at [617, 235] on div "$ 2,504" at bounding box center [617, 240] width 38 height 16
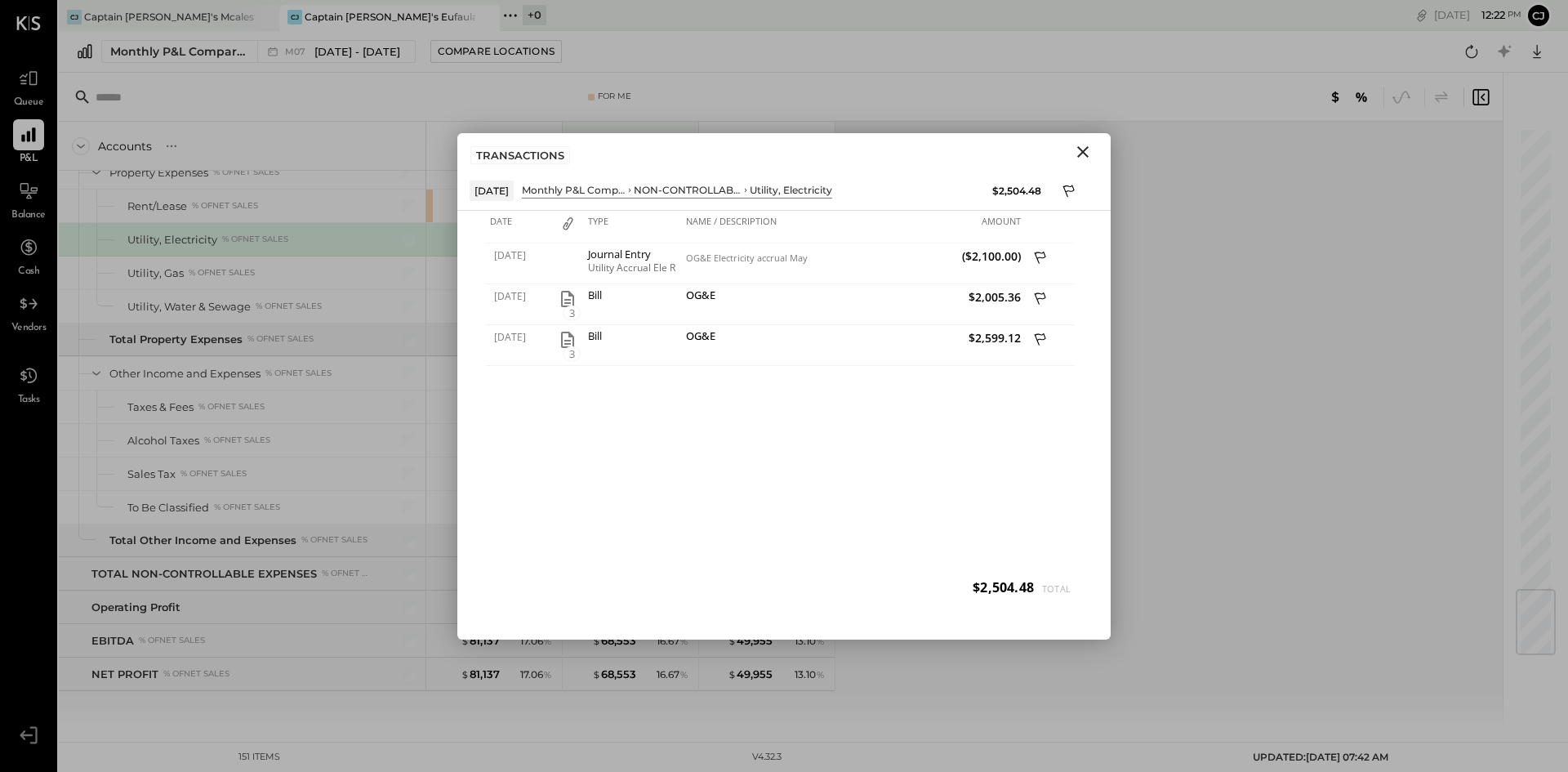
click at [1078, 148] on icon "Close" at bounding box center [1082, 152] width 11 height 11
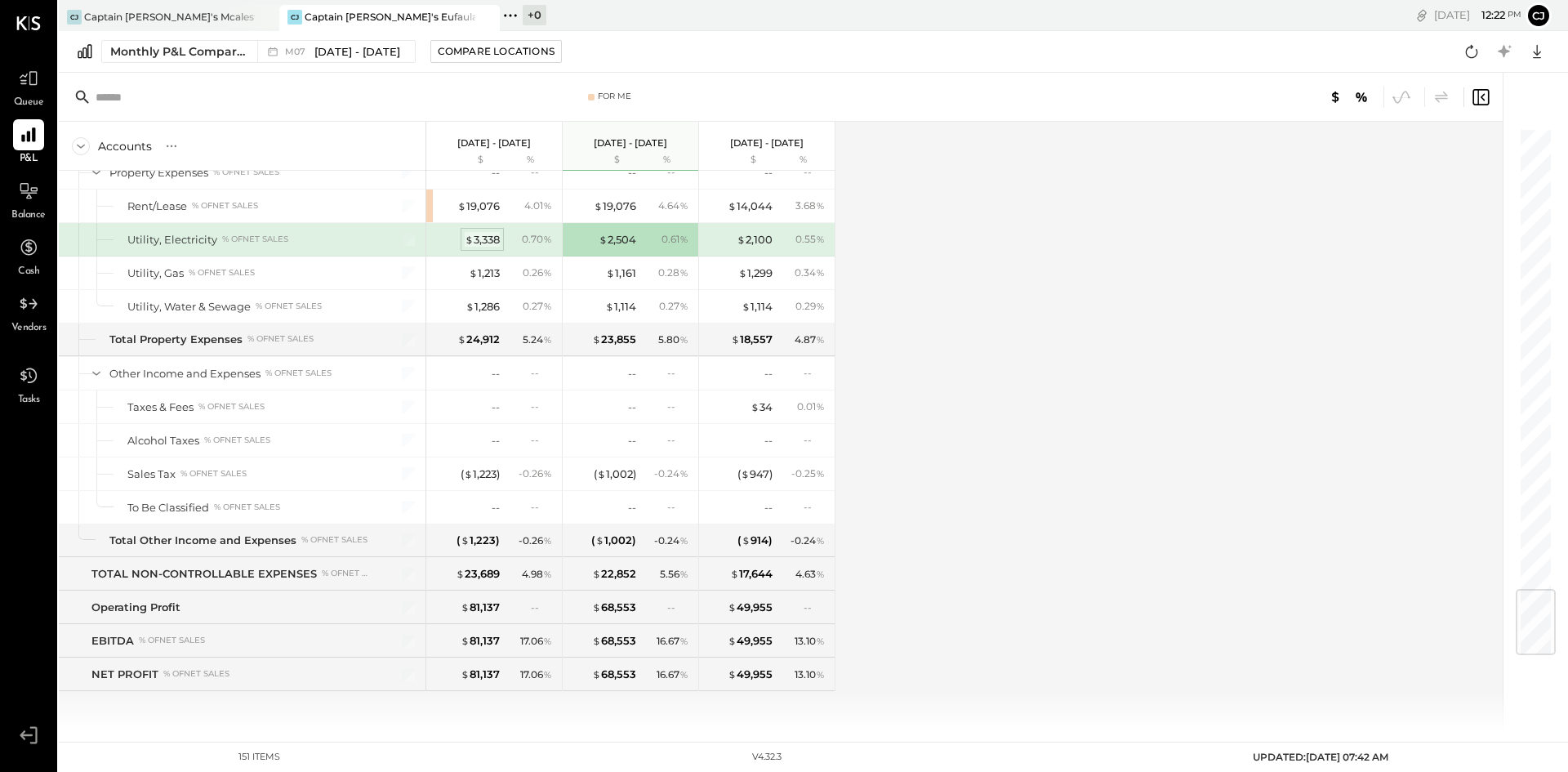
click at [470, 235] on span "$" at bounding box center [469, 239] width 9 height 13
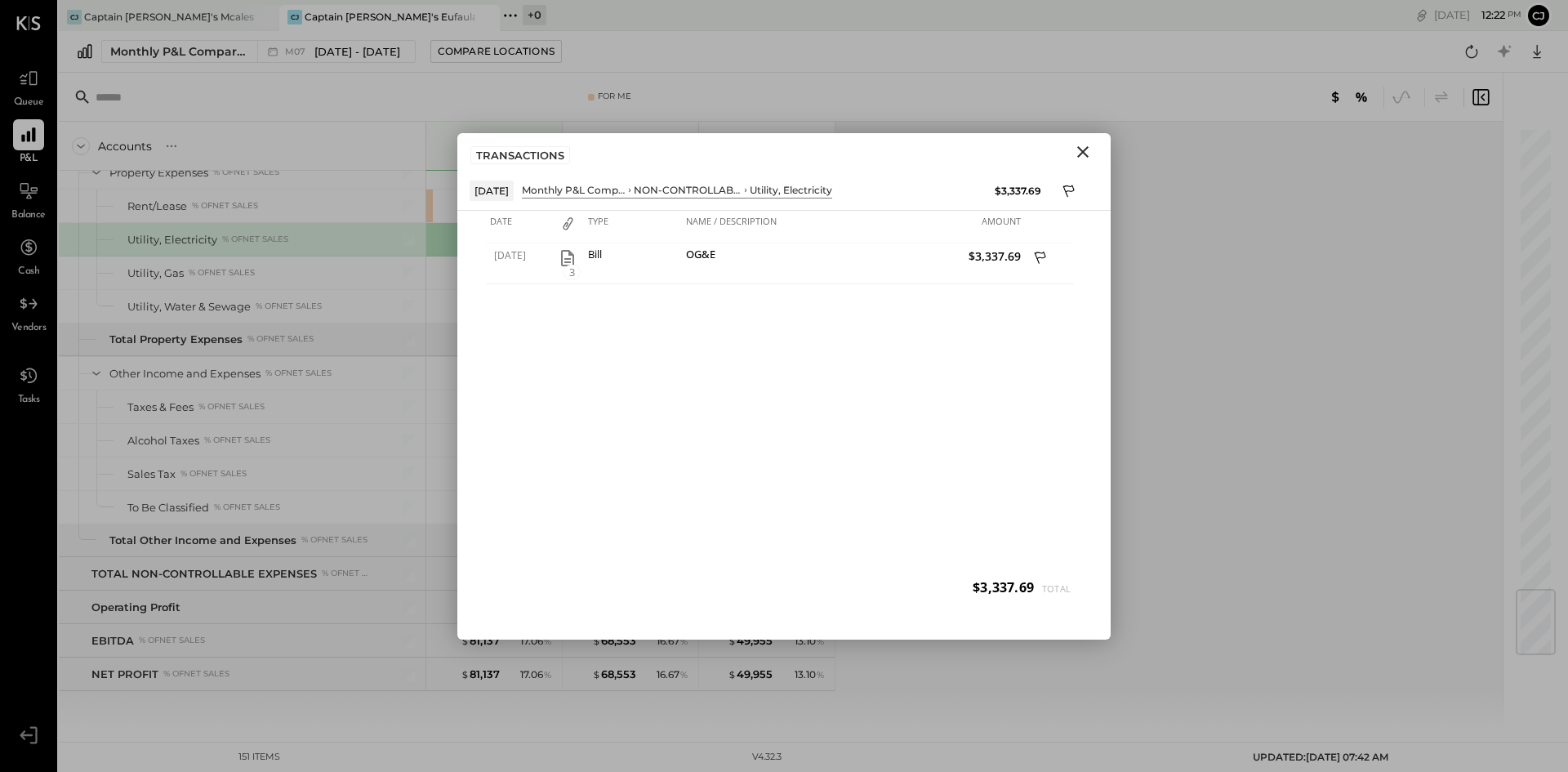
click at [1081, 148] on icon "Close" at bounding box center [1083, 152] width 19 height 19
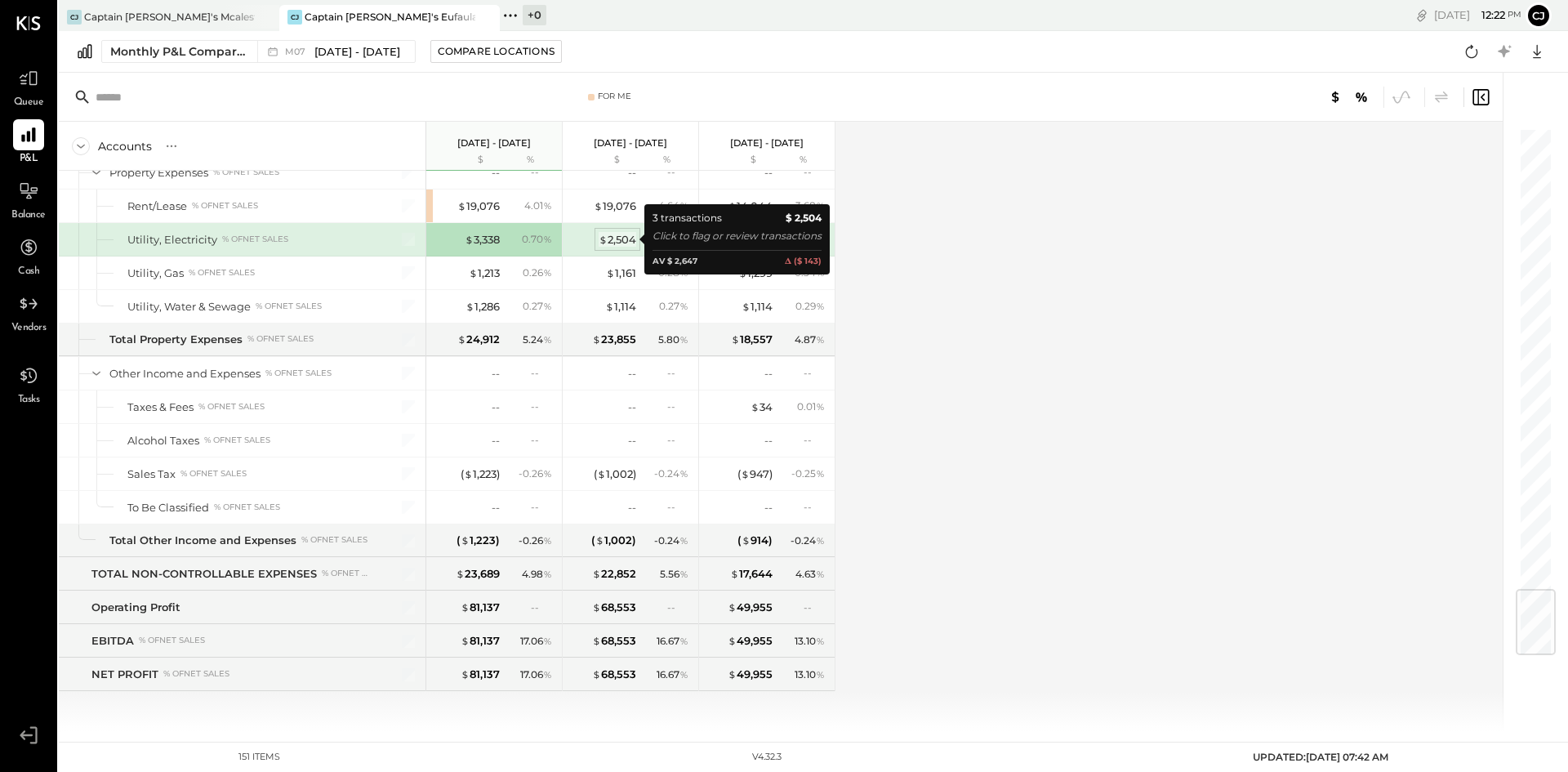
click at [613, 240] on div "$ 2,504" at bounding box center [617, 240] width 38 height 16
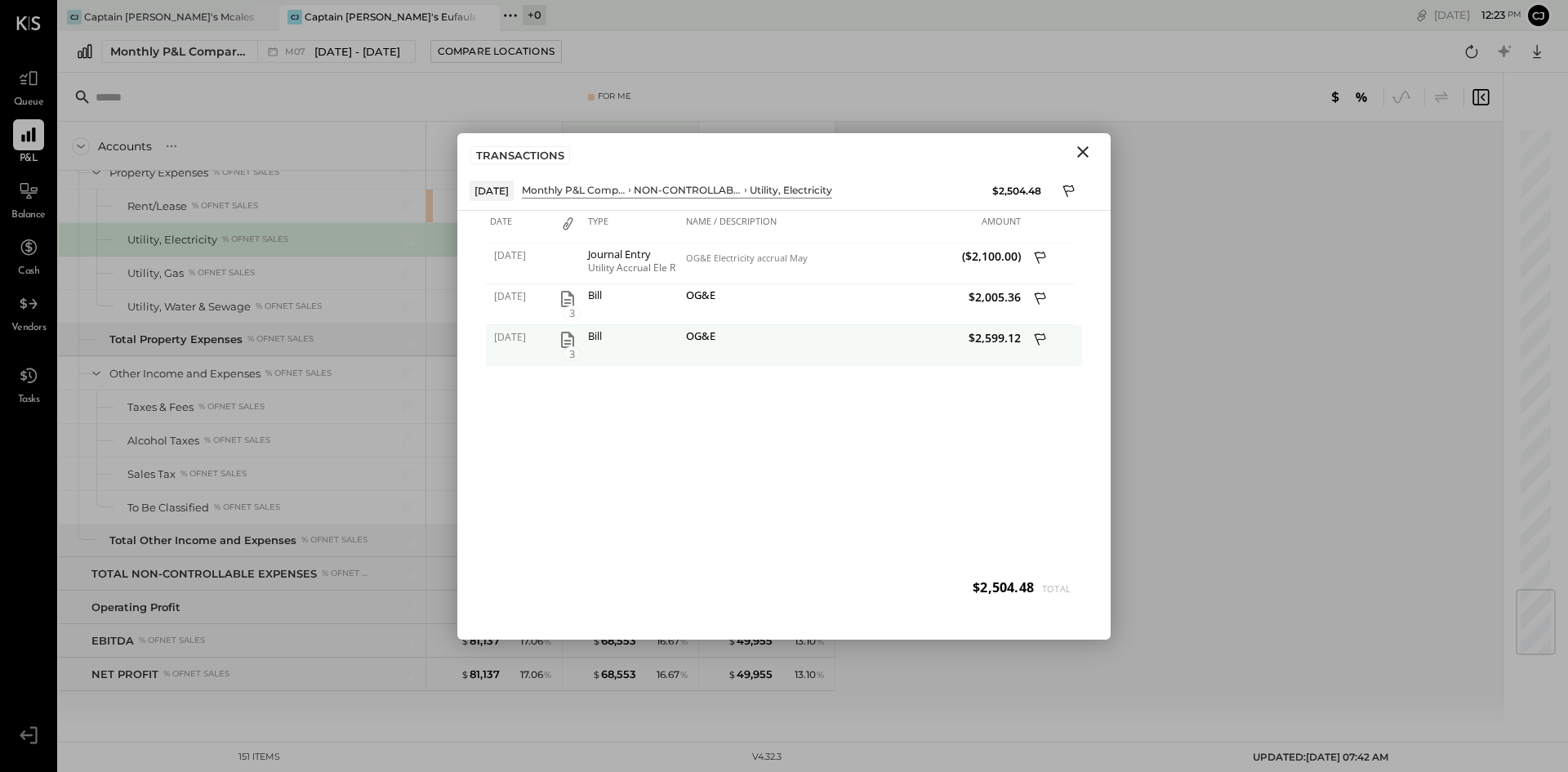
click at [573, 341] on icon "button" at bounding box center [568, 340] width 13 height 17
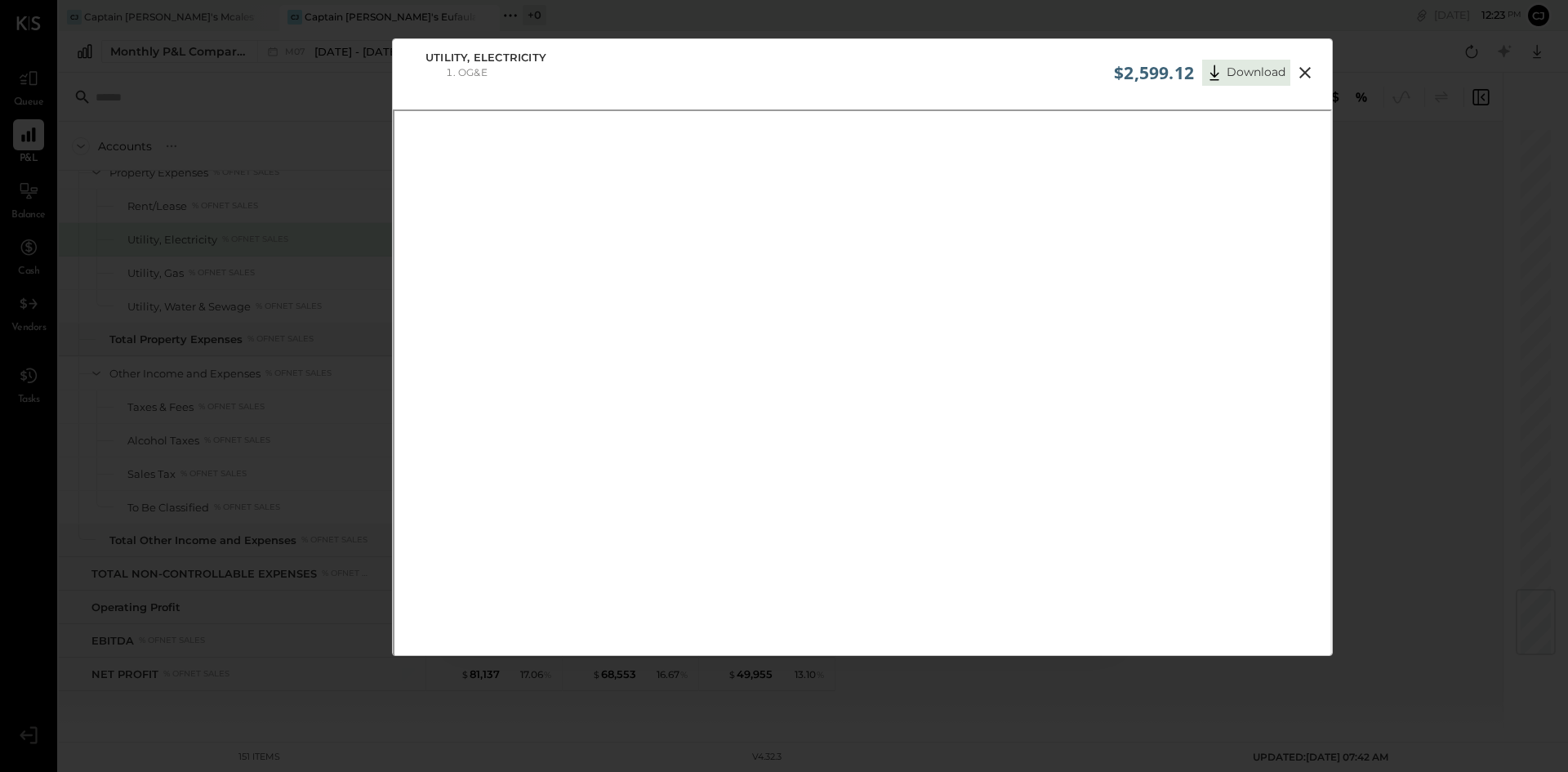
click at [1304, 72] on icon at bounding box center [1305, 72] width 11 height 11
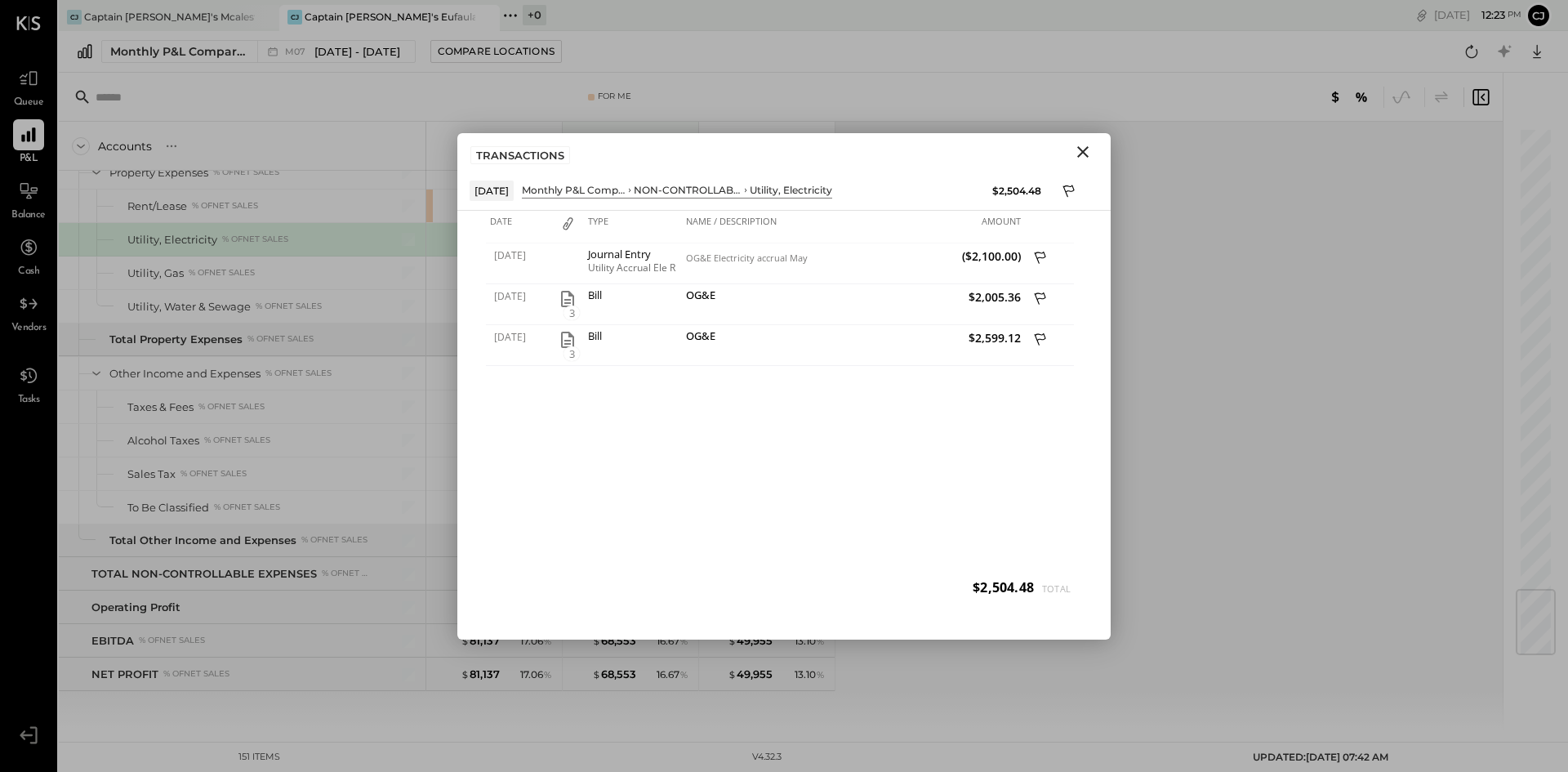
click at [1077, 152] on icon "Close" at bounding box center [1083, 152] width 19 height 19
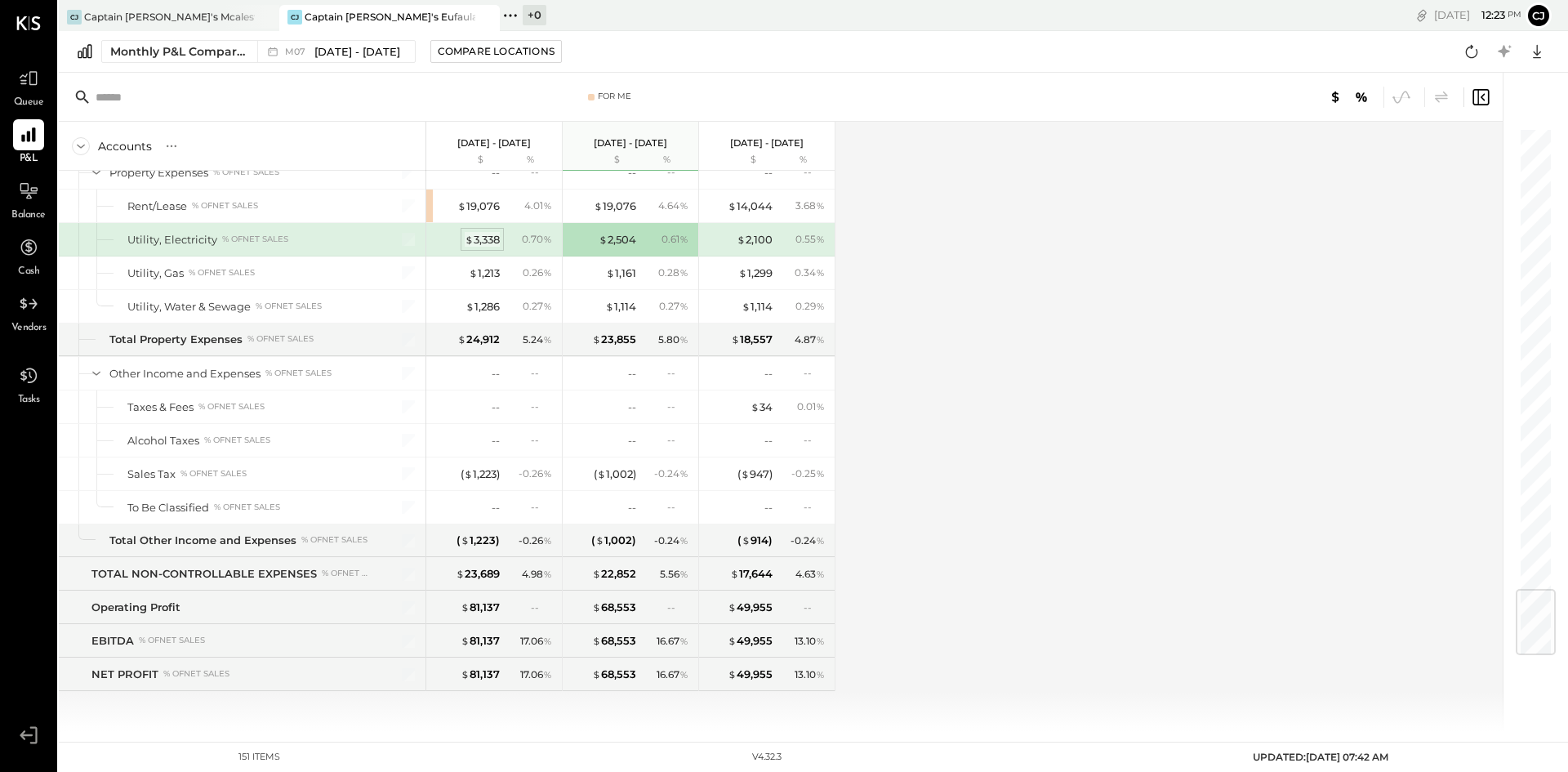
click at [477, 239] on div "$ 3,338" at bounding box center [482, 240] width 35 height 16
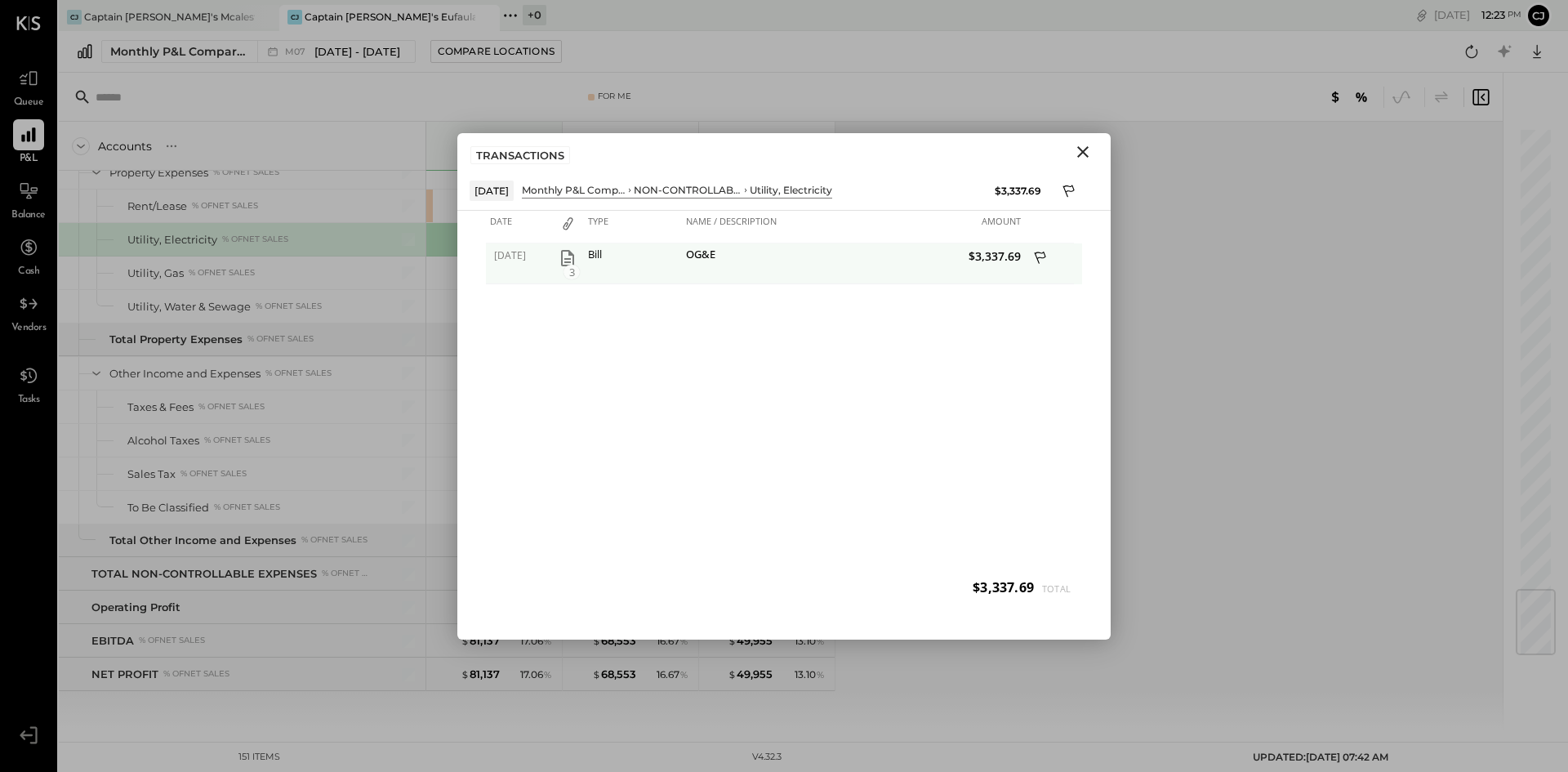
click at [566, 268] on span "3" at bounding box center [571, 272] width 17 height 15
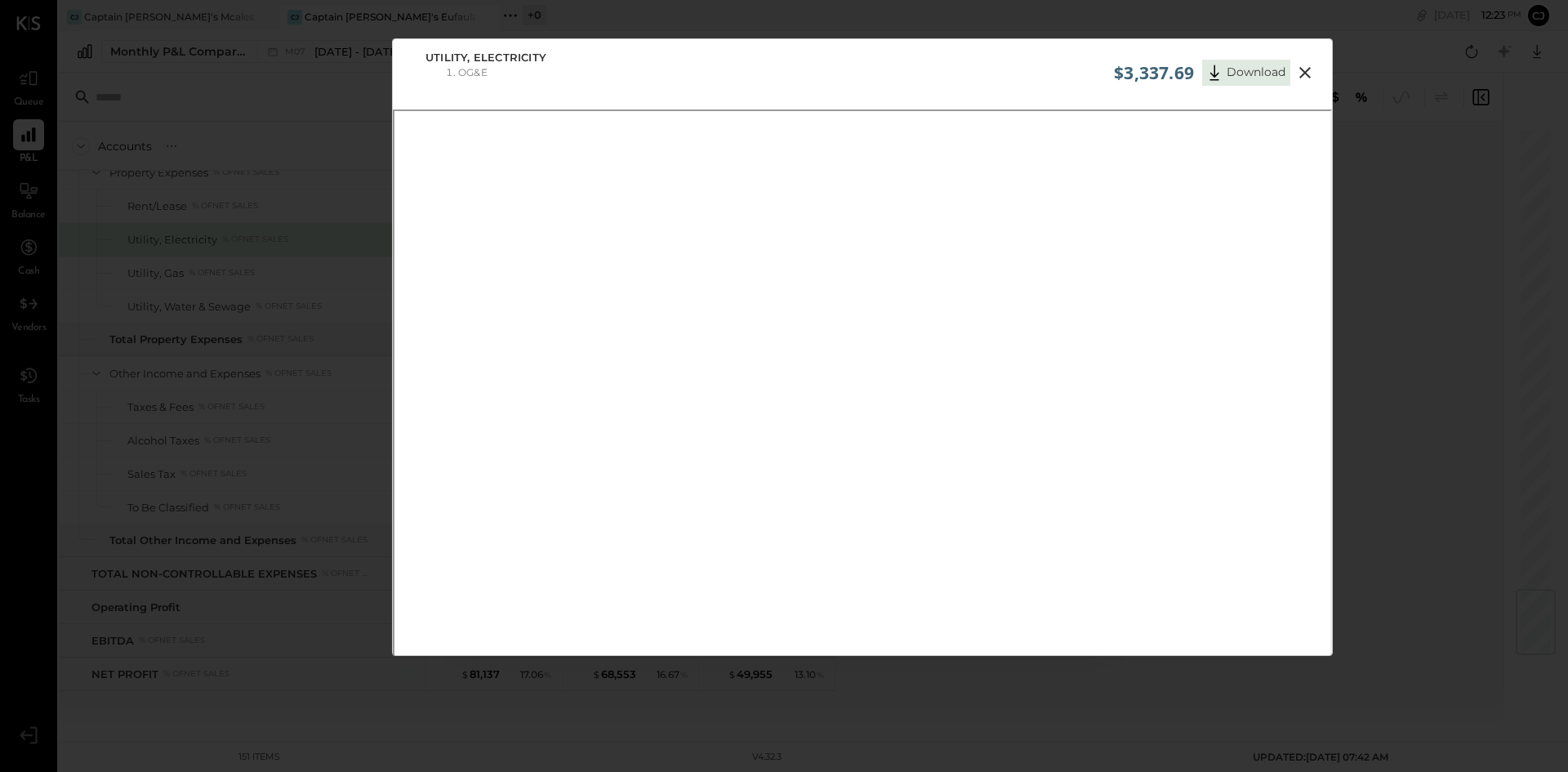
click at [1304, 69] on icon at bounding box center [1305, 72] width 19 height 19
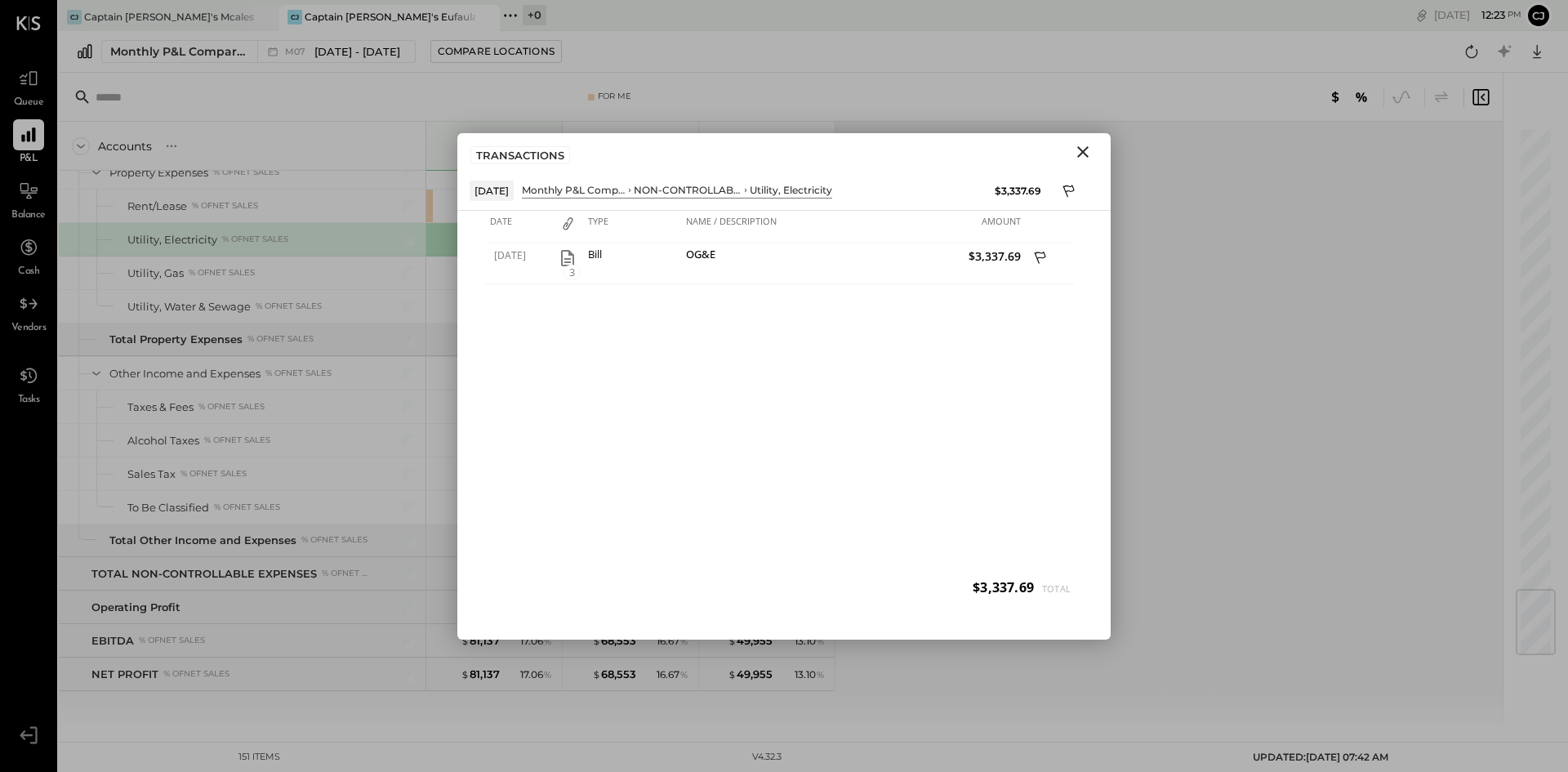
click at [1085, 148] on icon "Close" at bounding box center [1083, 152] width 19 height 19
